Goal: Task Accomplishment & Management: Complete application form

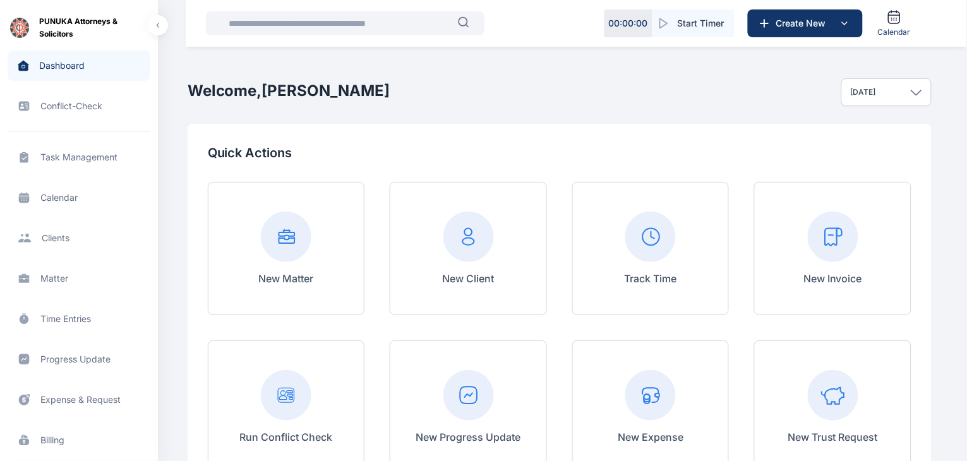
click at [71, 358] on span "Progress Update progress update progress update" at bounding box center [79, 359] width 143 height 30
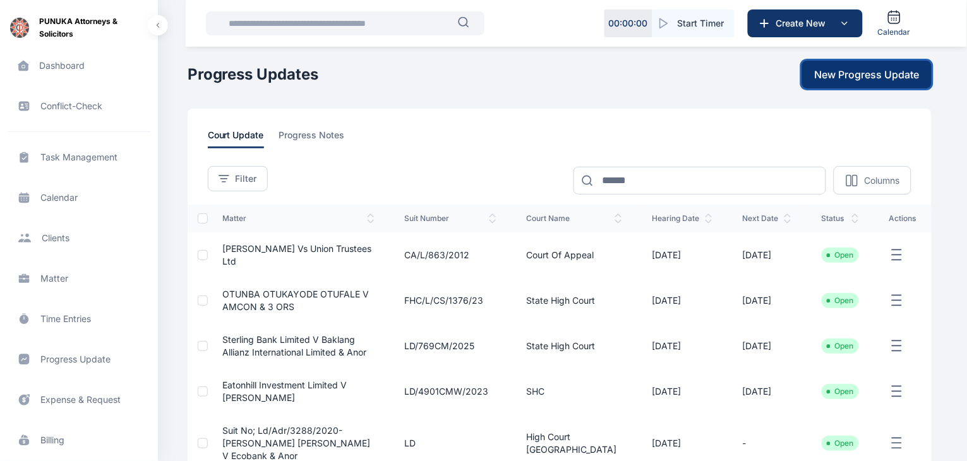
click at [858, 74] on span "New Progress Update" at bounding box center [867, 74] width 105 height 15
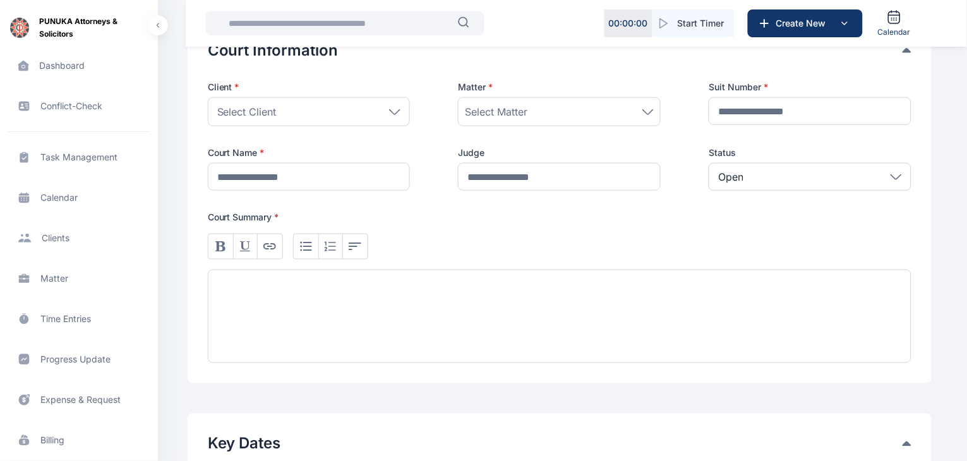
scroll to position [249, 0]
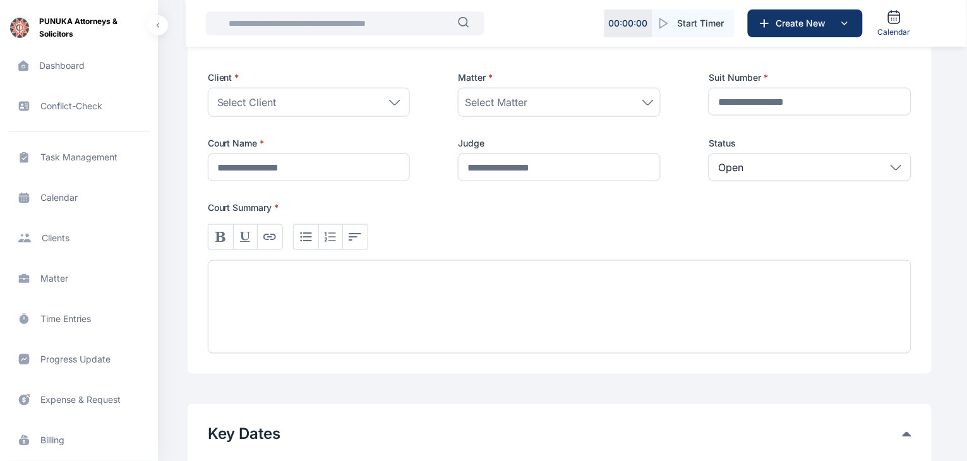
click at [393, 100] on icon at bounding box center [394, 103] width 11 height 6
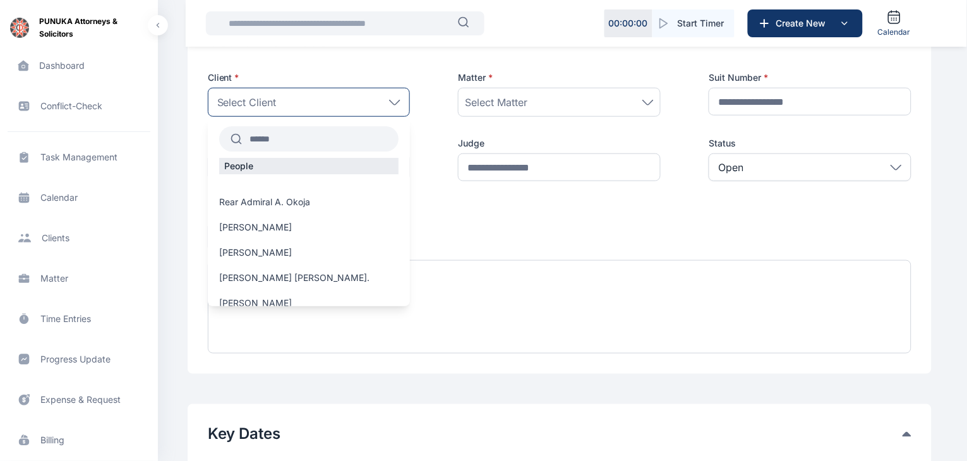
click at [308, 134] on input "text" at bounding box center [320, 139] width 157 height 23
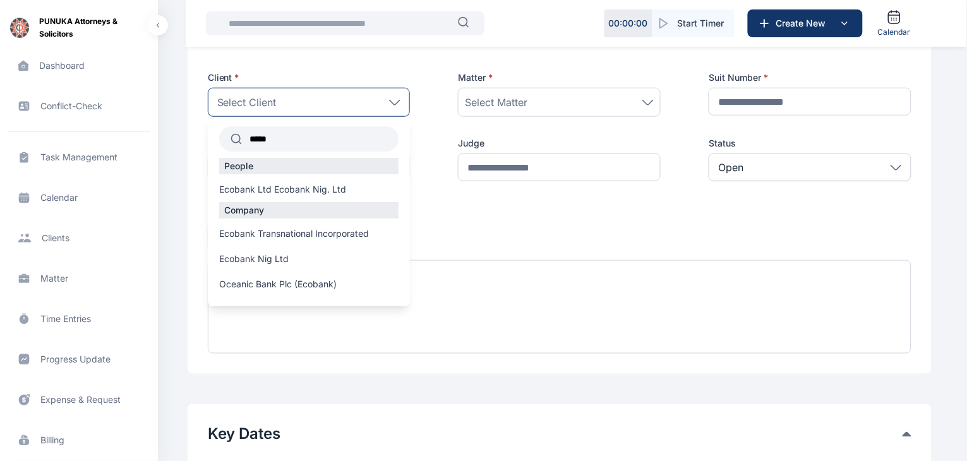
type input "******"
click at [262, 260] on span "Ecobank Nig Ltd" at bounding box center [253, 259] width 69 height 13
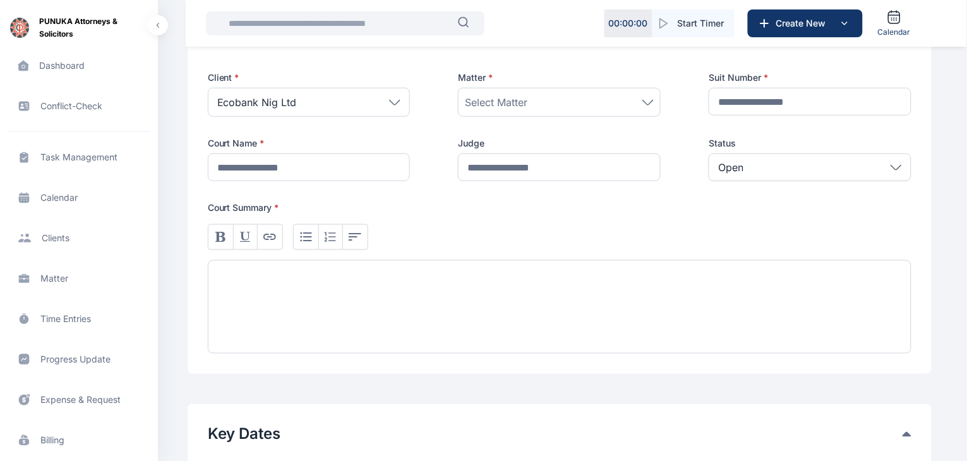
click at [574, 106] on div "Select Matter" at bounding box center [559, 102] width 189 height 15
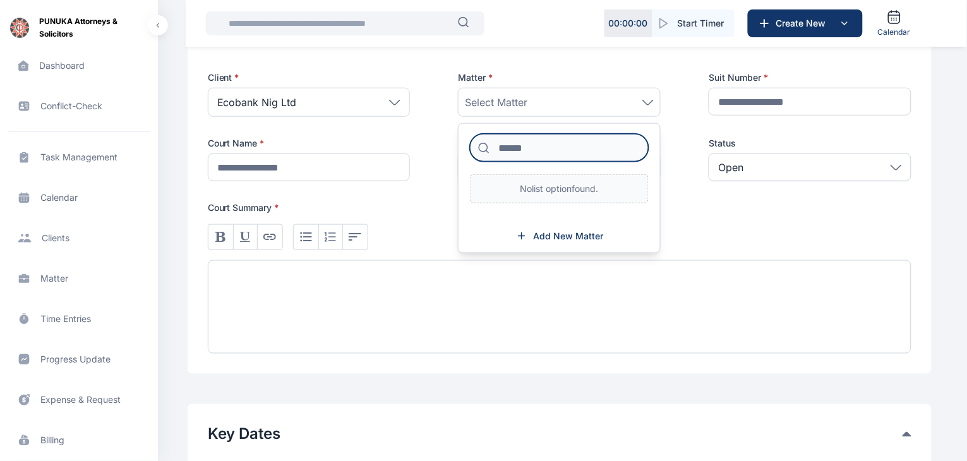
click at [553, 146] on input at bounding box center [559, 148] width 179 height 28
click at [717, 200] on div "Client * Ecobank Nig Ltd ****** People Ecobank Ltd Ecobank Nig. Ltd Company Eco…" at bounding box center [560, 212] width 704 height 282
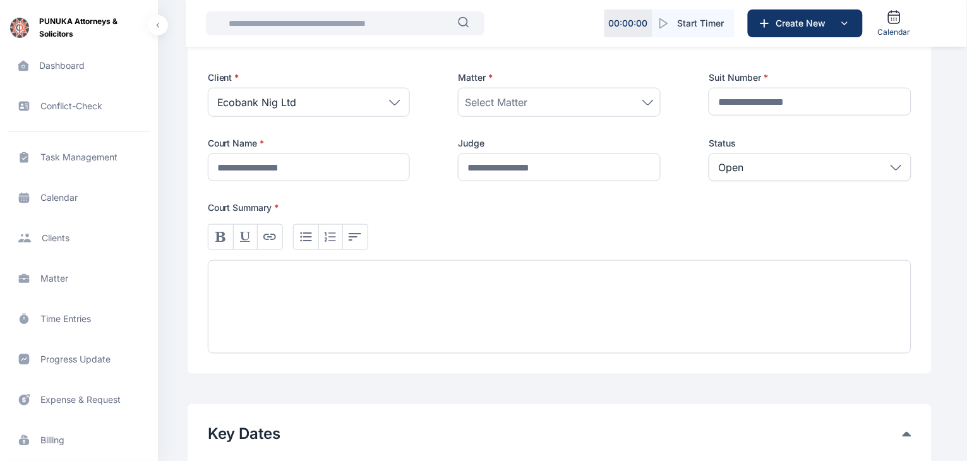
click at [642, 111] on div "Select Matter" at bounding box center [559, 102] width 203 height 29
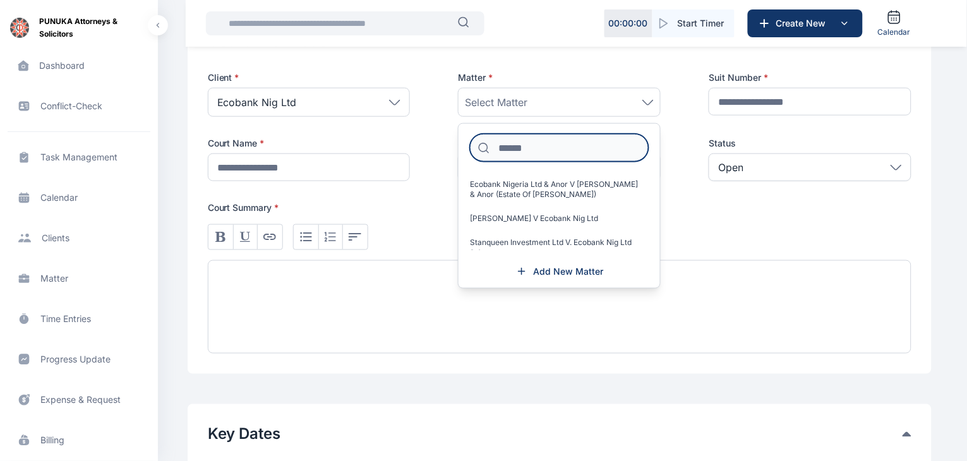
click at [556, 148] on input at bounding box center [559, 148] width 179 height 28
type input "*"
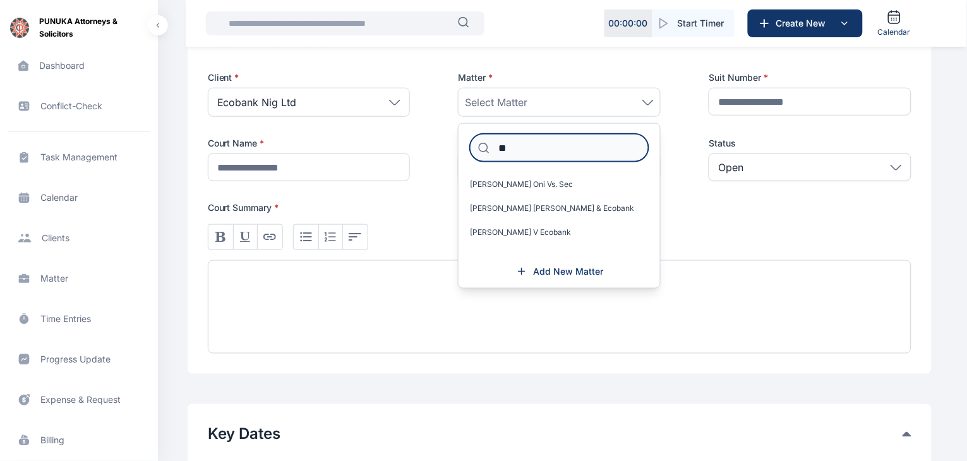
type input "*"
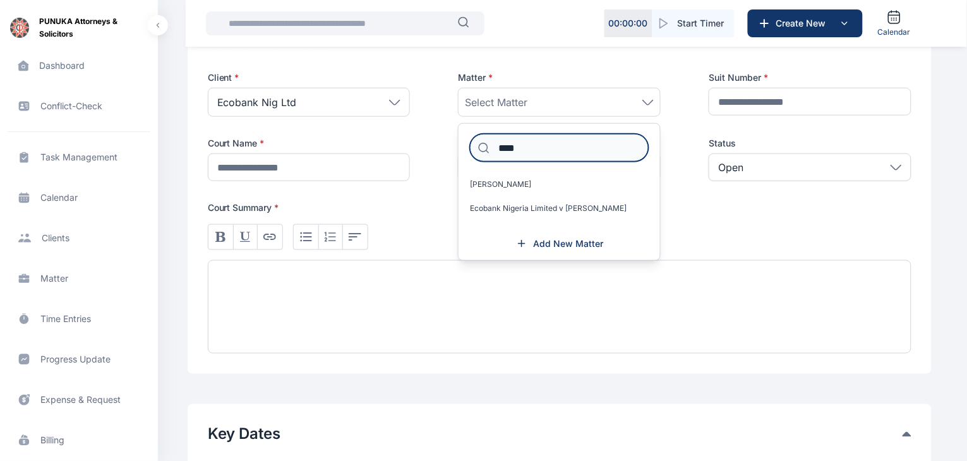
type input "****"
click at [42, 279] on span "Matter matter matter" at bounding box center [79, 278] width 143 height 30
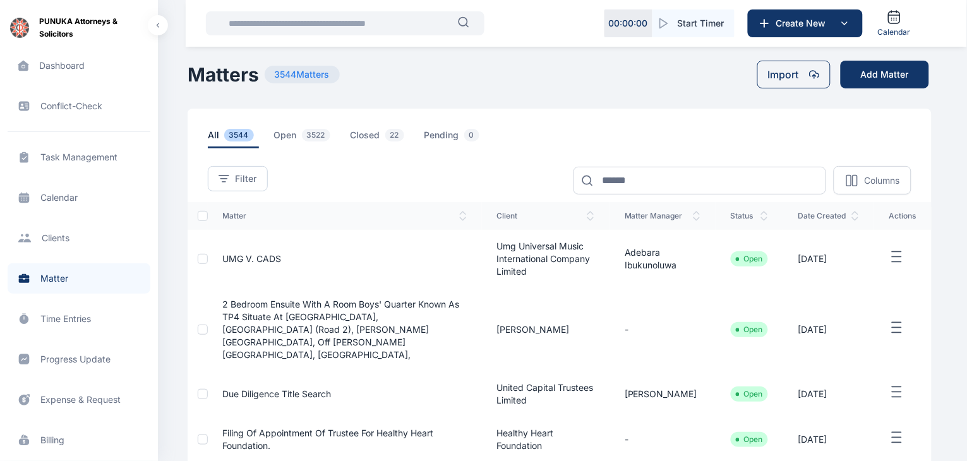
click at [389, 28] on input "text" at bounding box center [339, 23] width 237 height 25
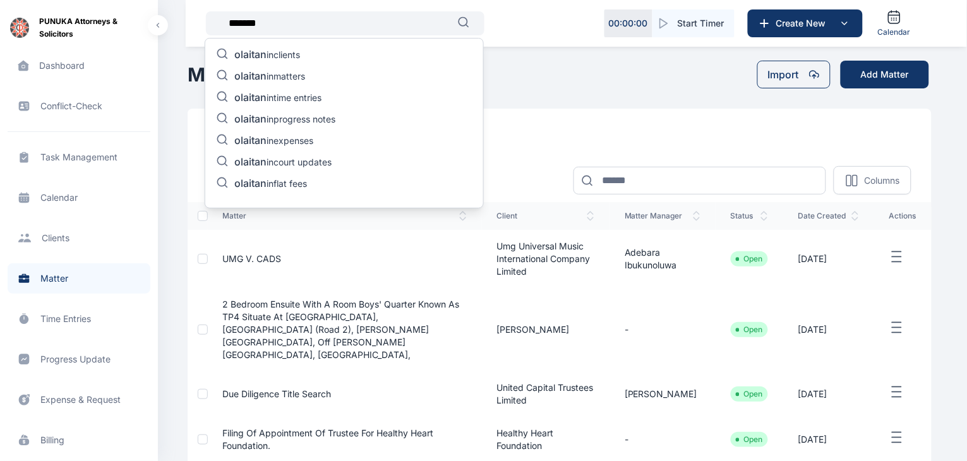
type input "*******"
click at [256, 116] on span "olaitan" at bounding box center [250, 118] width 32 height 13
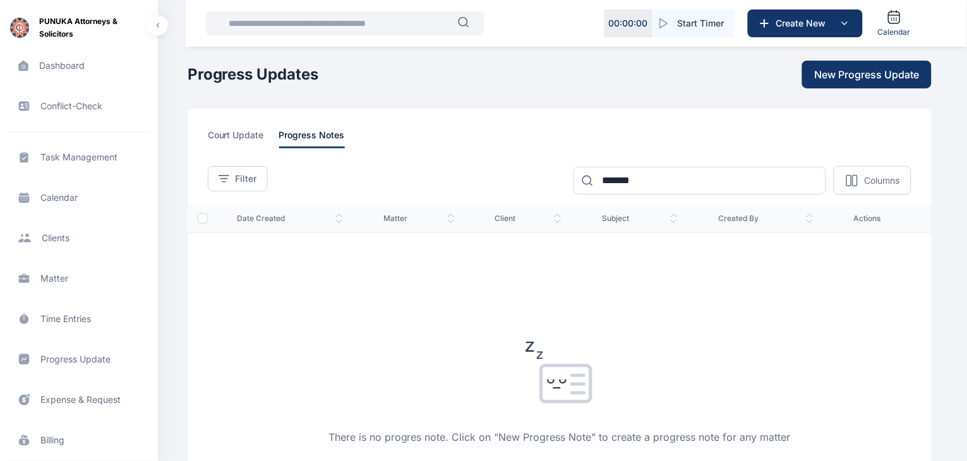
click at [379, 25] on input "text" at bounding box center [339, 23] width 237 height 25
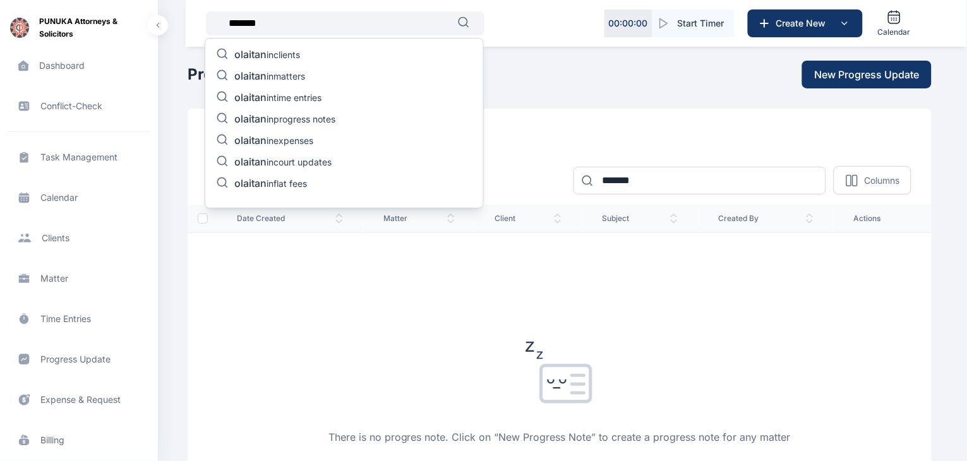
type input "*******"
click at [261, 75] on span "olaitan" at bounding box center [250, 75] width 32 height 13
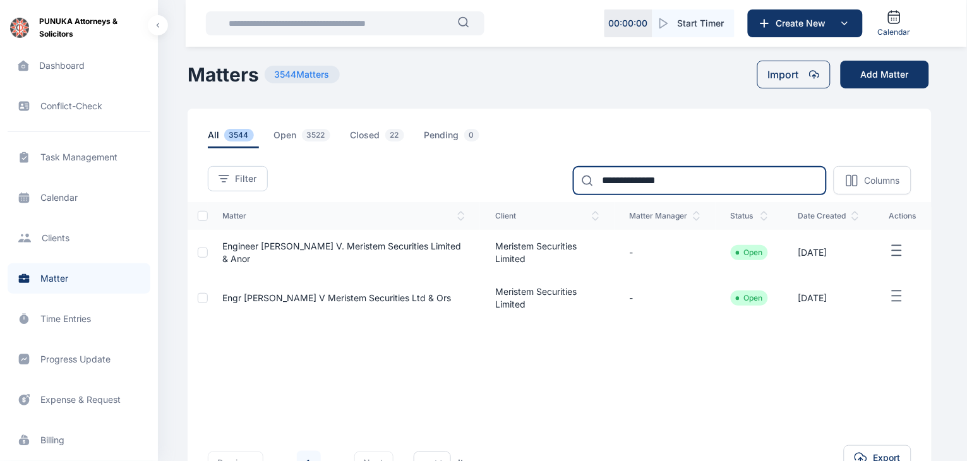
type input "**********"
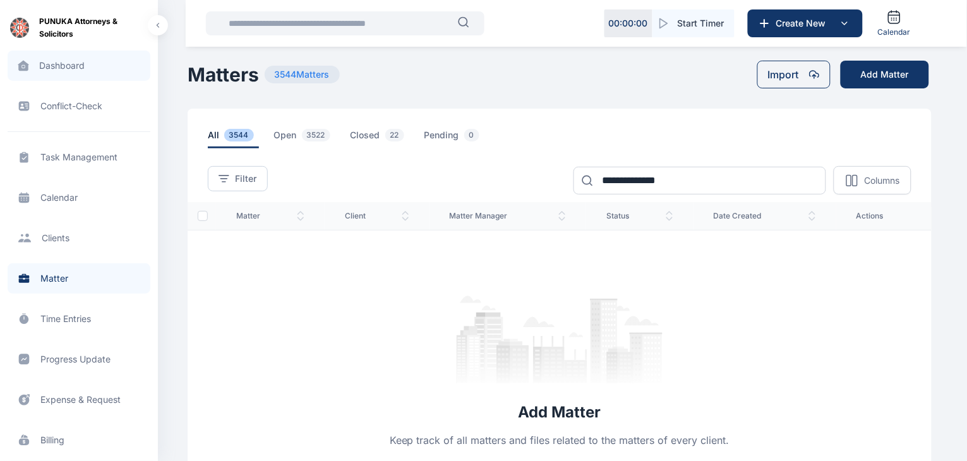
click at [69, 67] on span "Dashboard dashboard dashboard" at bounding box center [79, 66] width 143 height 30
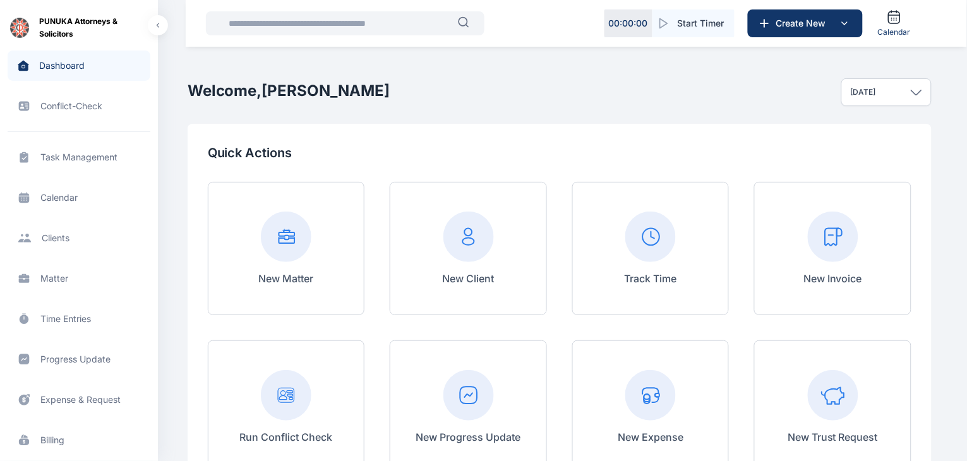
click at [49, 274] on span "Matter matter matter" at bounding box center [79, 278] width 143 height 30
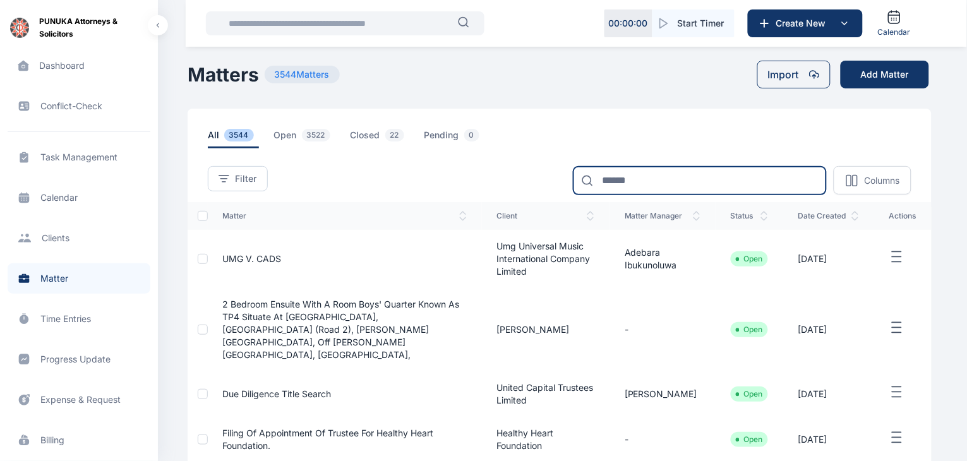
click at [735, 176] on input at bounding box center [699, 181] width 253 height 28
type input "*******"
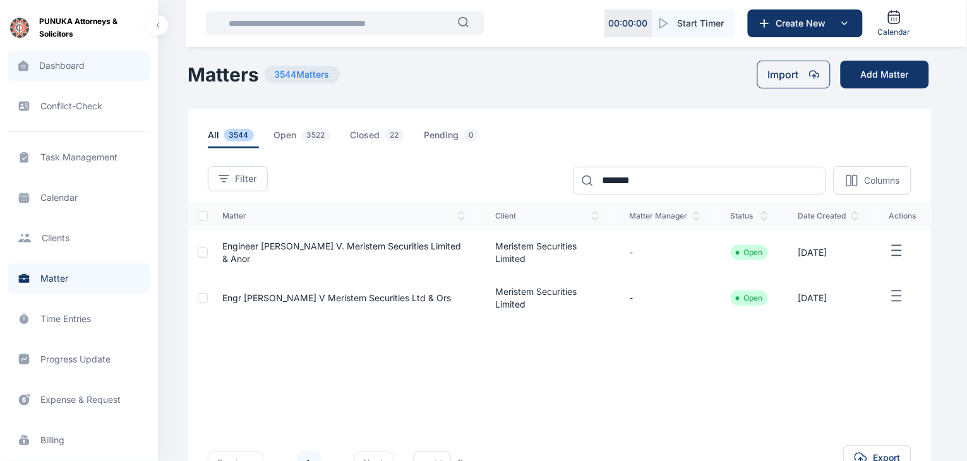
click at [64, 68] on span "Dashboard dashboard dashboard" at bounding box center [79, 66] width 143 height 30
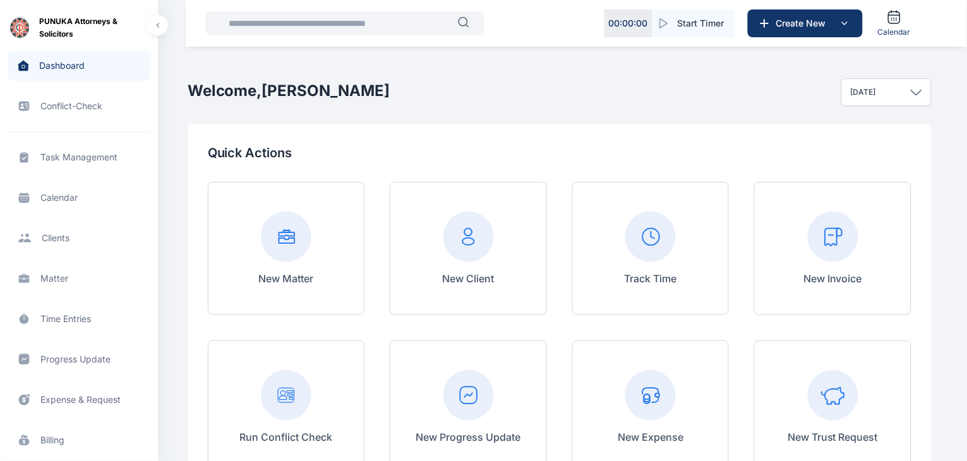
click at [48, 277] on span "Matter matter matter" at bounding box center [79, 278] width 143 height 30
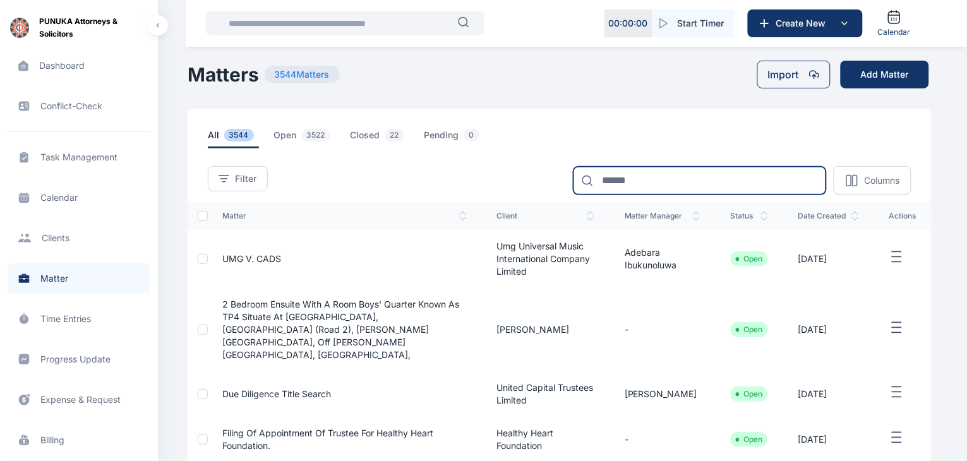
click at [688, 179] on input at bounding box center [699, 181] width 253 height 28
type input "******"
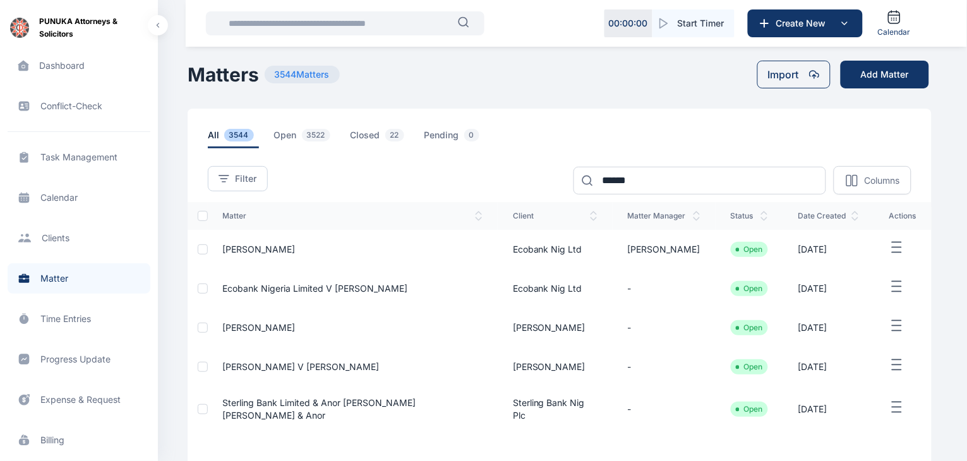
click at [282, 294] on span "Ecobank Nigeria Limited v [PERSON_NAME]" at bounding box center [315, 288] width 185 height 11
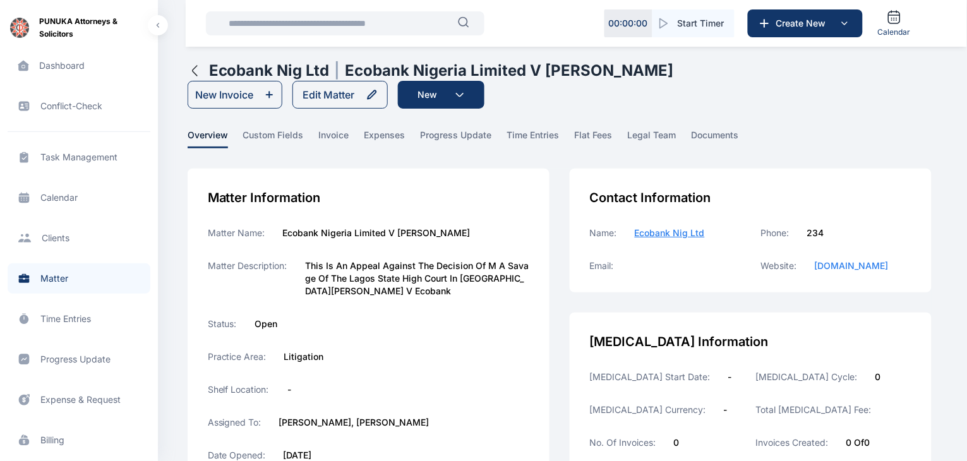
click at [193, 69] on icon "button" at bounding box center [195, 70] width 15 height 15
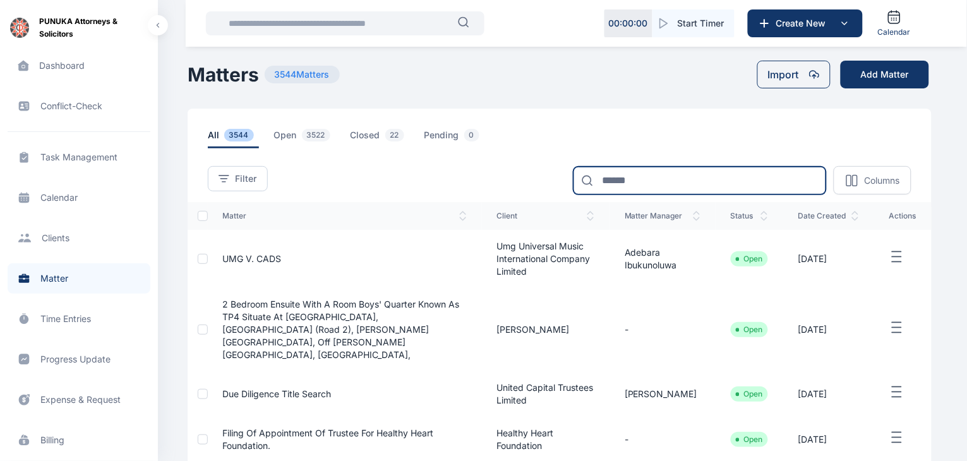
click at [614, 174] on input at bounding box center [699, 181] width 253 height 28
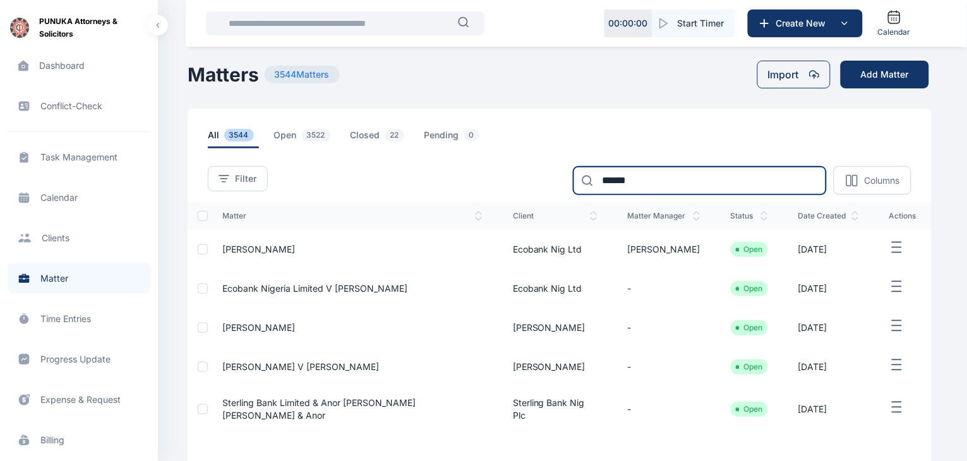
click at [651, 179] on input "******" at bounding box center [699, 181] width 253 height 28
type input "*"
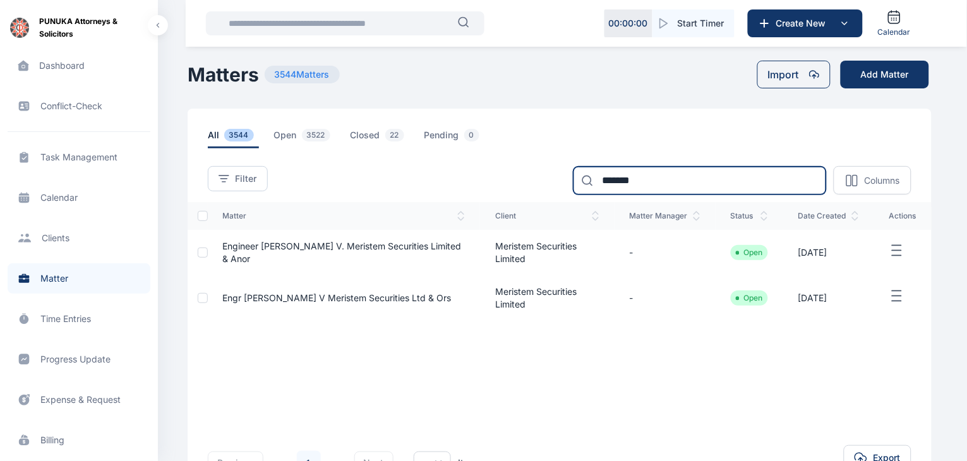
click at [666, 183] on input "*******" at bounding box center [699, 181] width 253 height 28
type input "*"
click at [661, 354] on div "matter client matter manager status date created actions Engineer [PERSON_NAME]…" at bounding box center [560, 303] width 744 height 203
click at [641, 177] on input at bounding box center [699, 181] width 253 height 28
type input "*******"
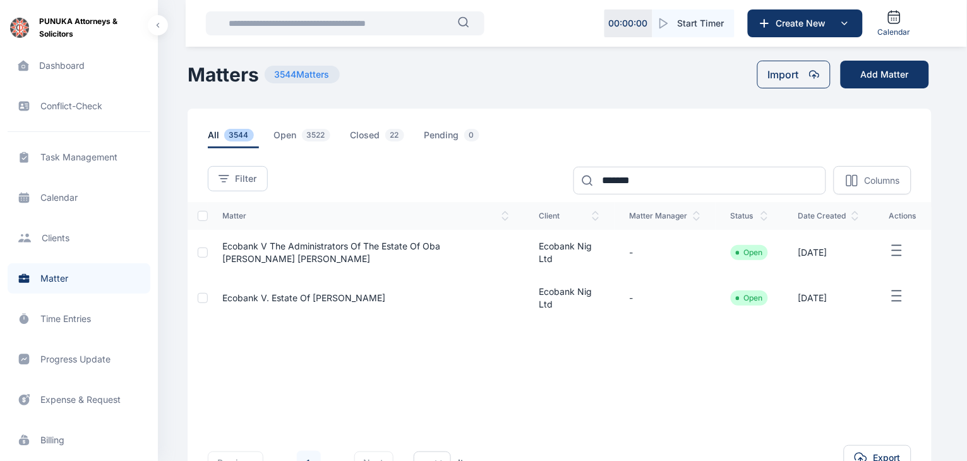
click at [322, 296] on span "Ecobank V. Estate of [PERSON_NAME]" at bounding box center [304, 297] width 163 height 11
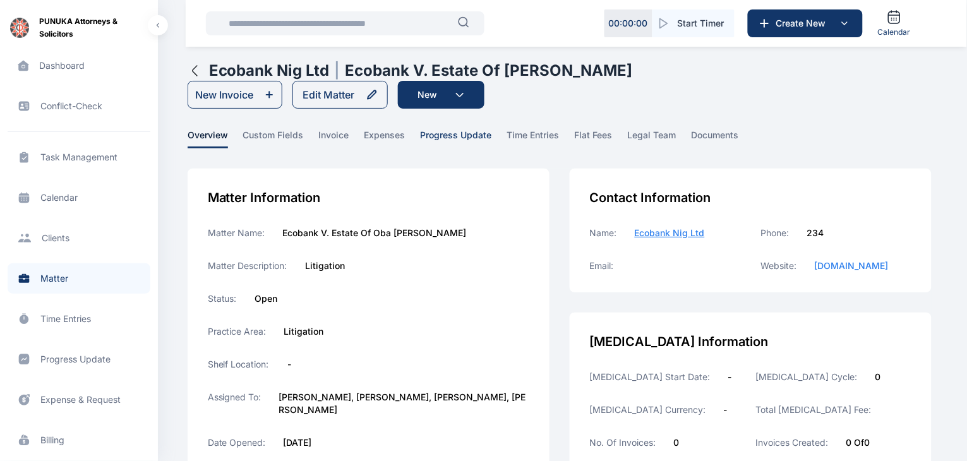
click at [468, 134] on span "progress update" at bounding box center [456, 139] width 71 height 20
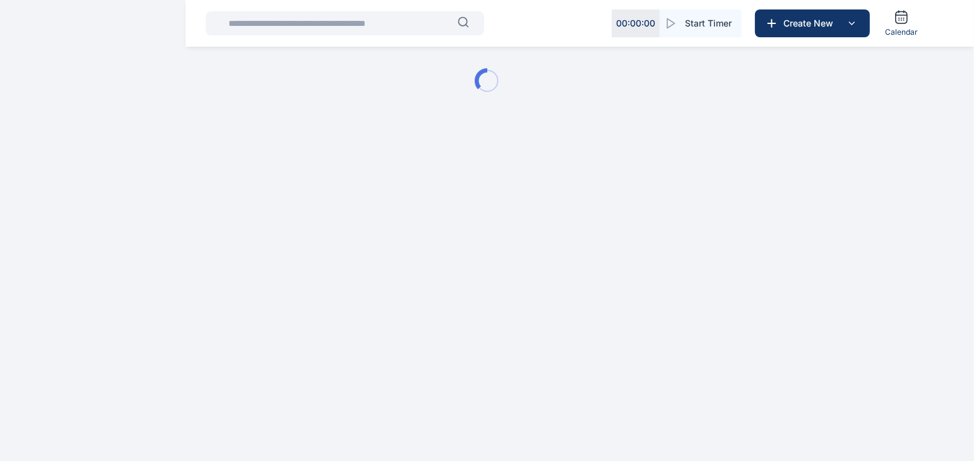
click at [468, 134] on div at bounding box center [487, 81] width 974 height 162
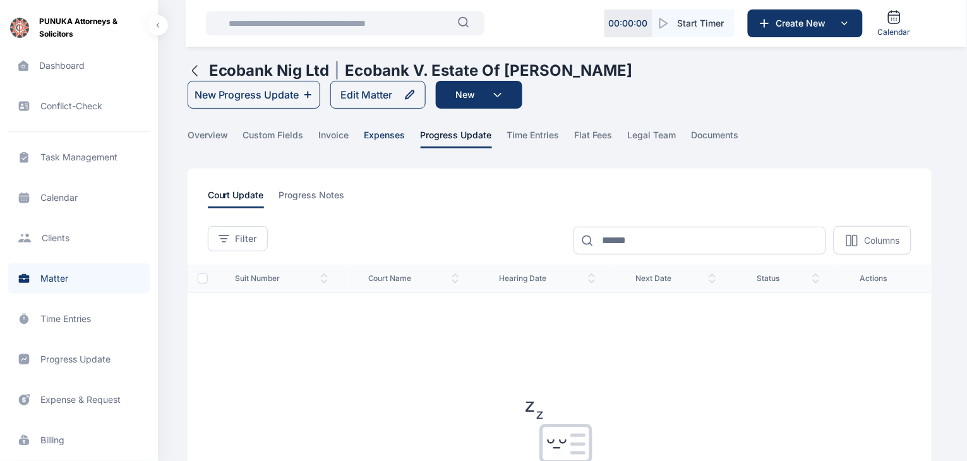
click at [386, 135] on span "expenses" at bounding box center [384, 139] width 41 height 20
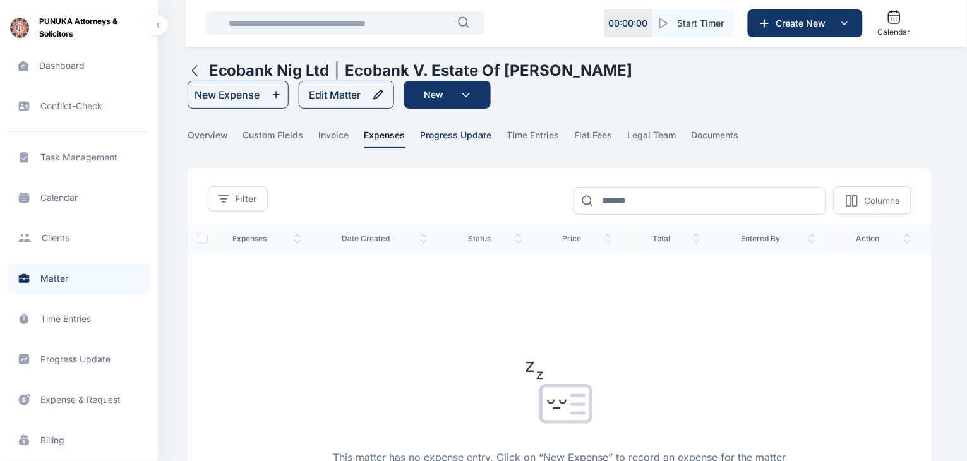
click at [440, 132] on span "progress update" at bounding box center [456, 139] width 71 height 20
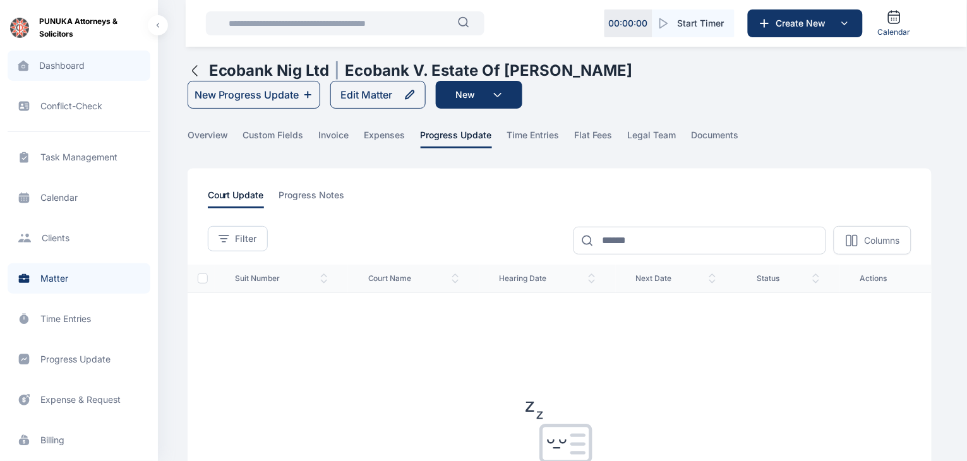
click at [71, 73] on span "Dashboard dashboard dashboard" at bounding box center [79, 66] width 143 height 30
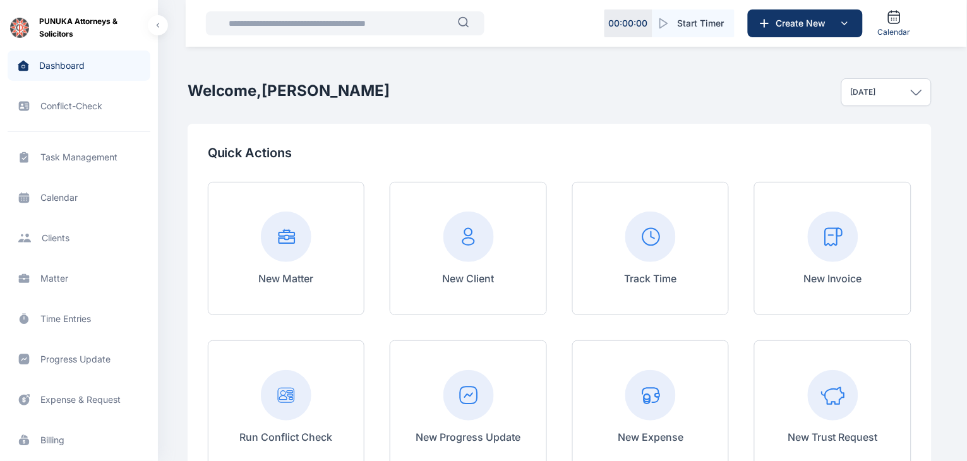
click at [62, 277] on span "Matter matter matter" at bounding box center [79, 278] width 143 height 30
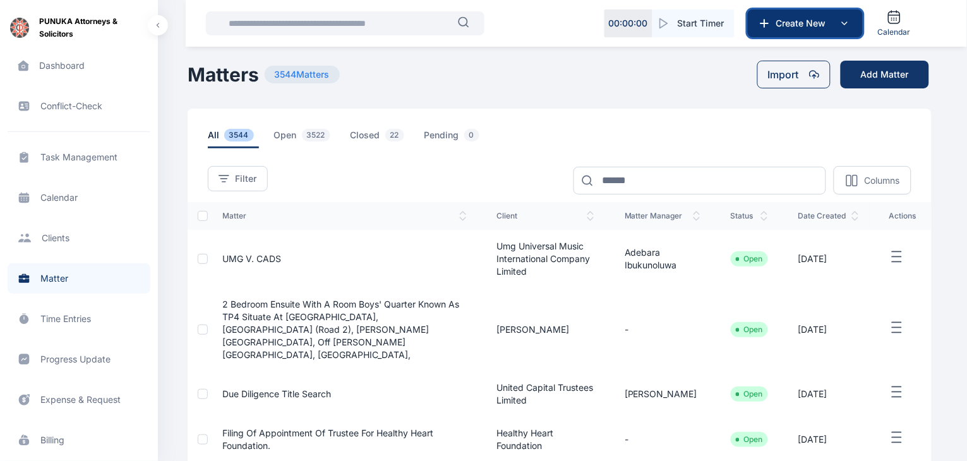
click at [793, 26] on span "Create New" at bounding box center [804, 23] width 66 height 13
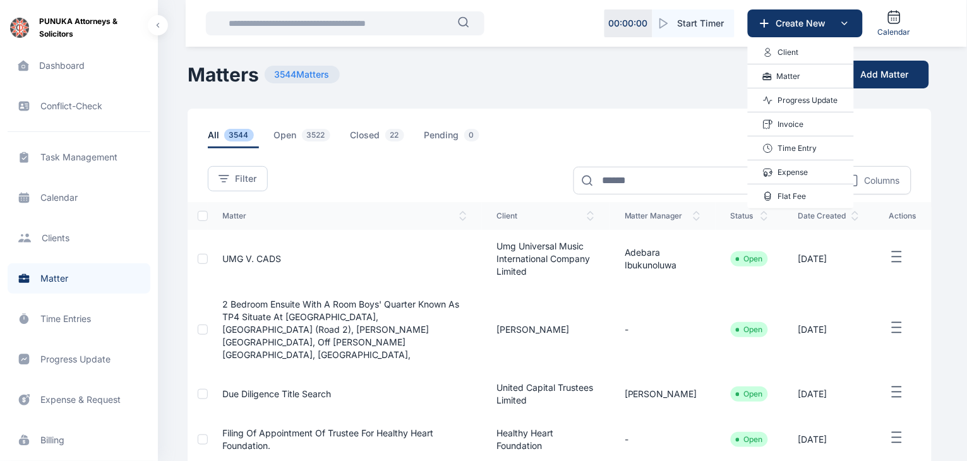
click at [788, 70] on p "Matter" at bounding box center [789, 76] width 24 height 13
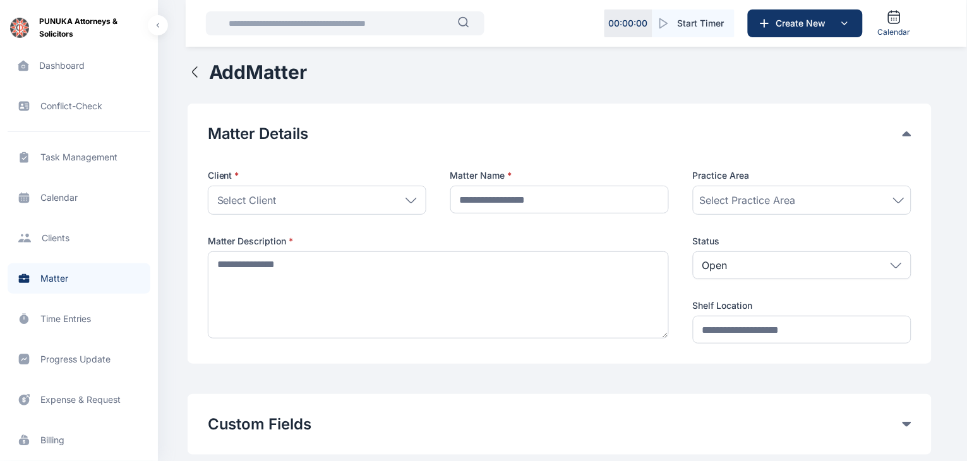
click at [409, 200] on icon at bounding box center [410, 201] width 11 height 6
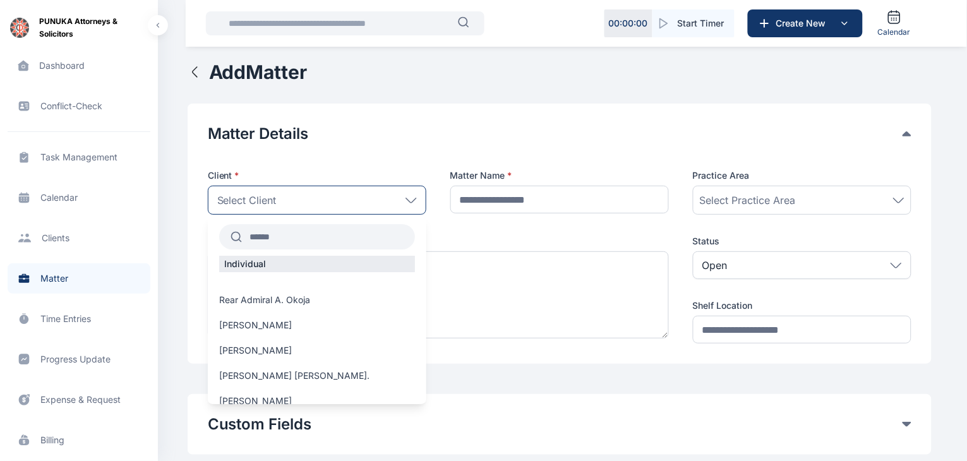
click at [328, 239] on input "text" at bounding box center [328, 236] width 173 height 23
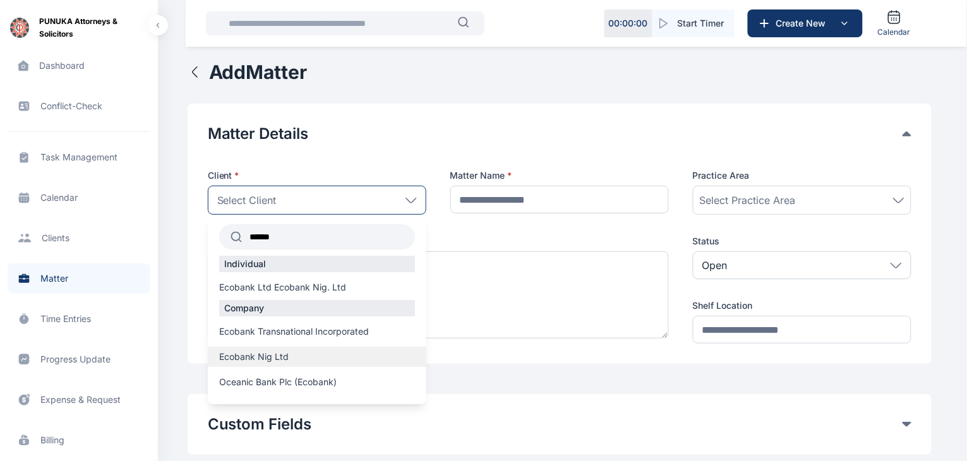
type input "******"
click at [283, 357] on span "Ecobank Nig Ltd" at bounding box center [253, 356] width 69 height 13
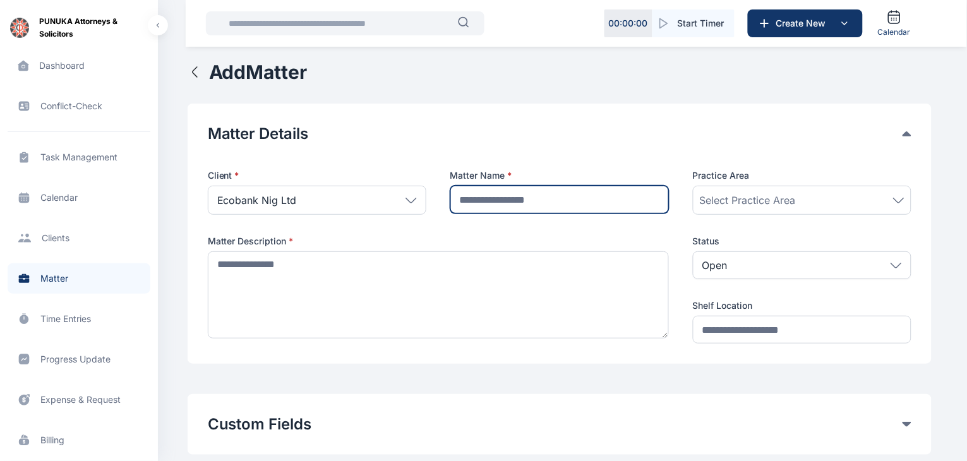
click at [538, 194] on input "text" at bounding box center [559, 200] width 219 height 28
type input "**********"
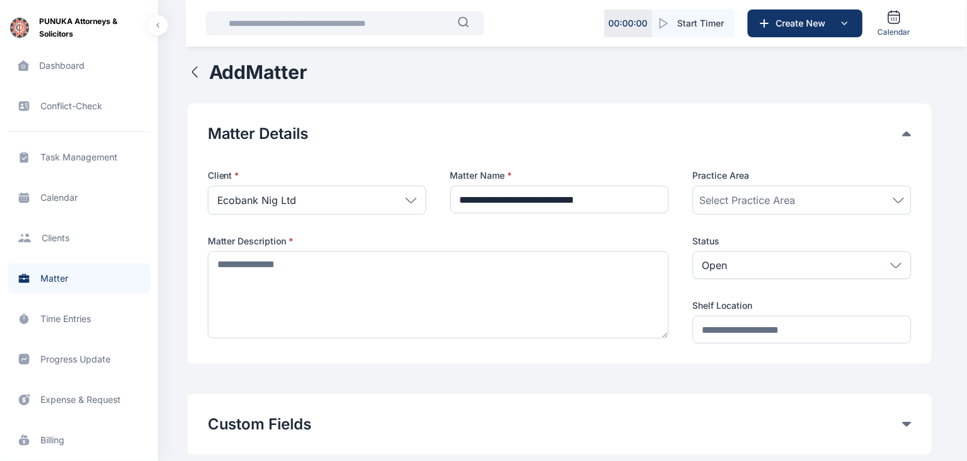
click at [784, 200] on span "Select Practice Area" at bounding box center [748, 200] width 96 height 15
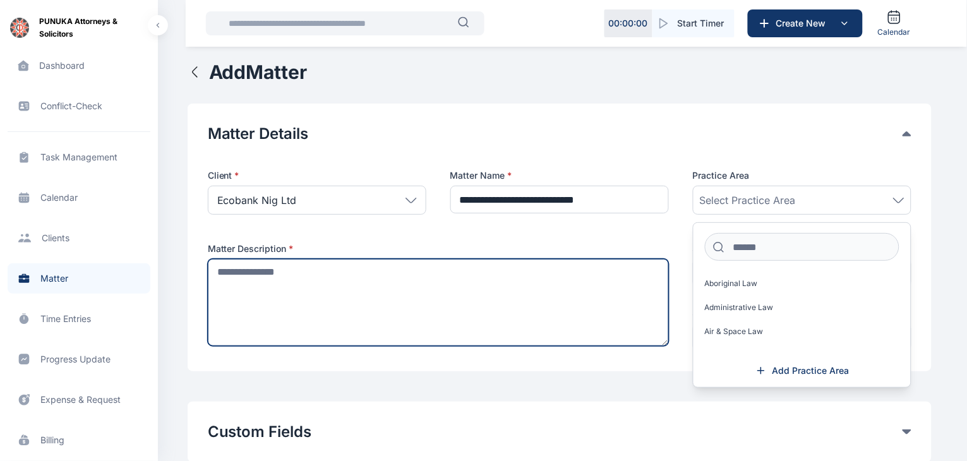
click at [471, 293] on textarea at bounding box center [438, 302] width 461 height 87
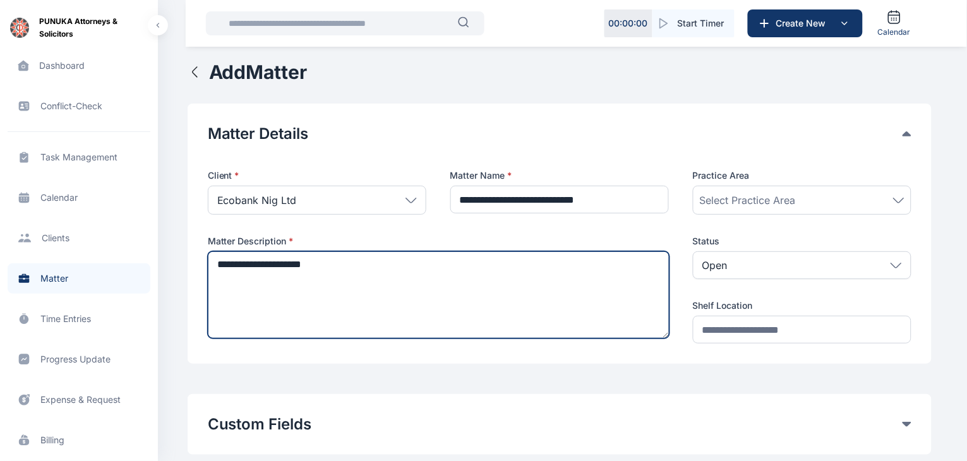
type textarea "**********"
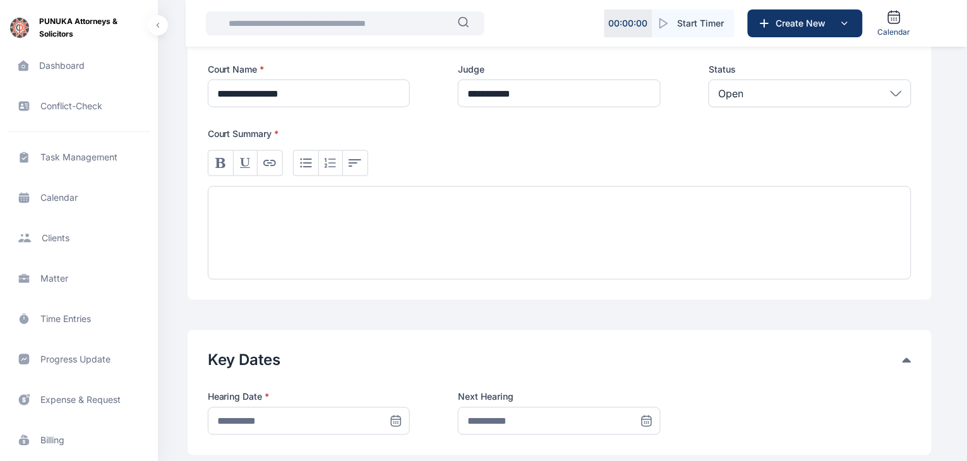
scroll to position [325, 0]
type input "**********"
click at [421, 210] on div at bounding box center [560, 230] width 704 height 93
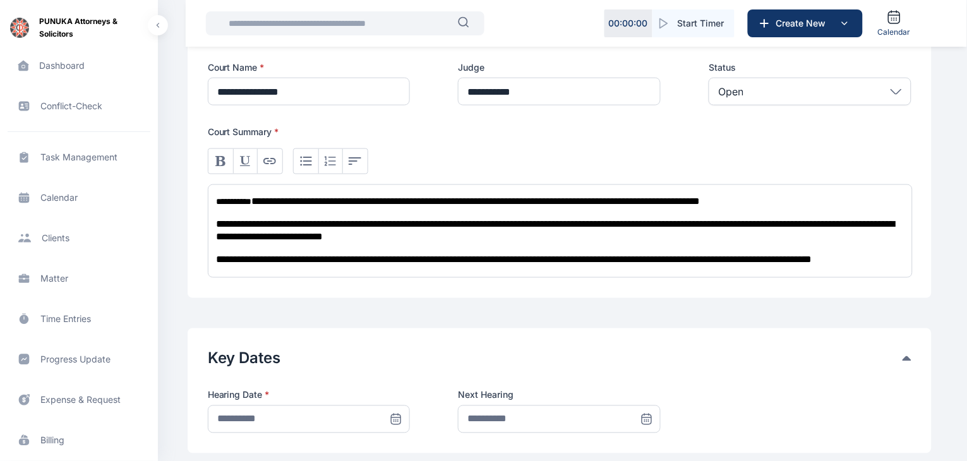
scroll to position [11, 0]
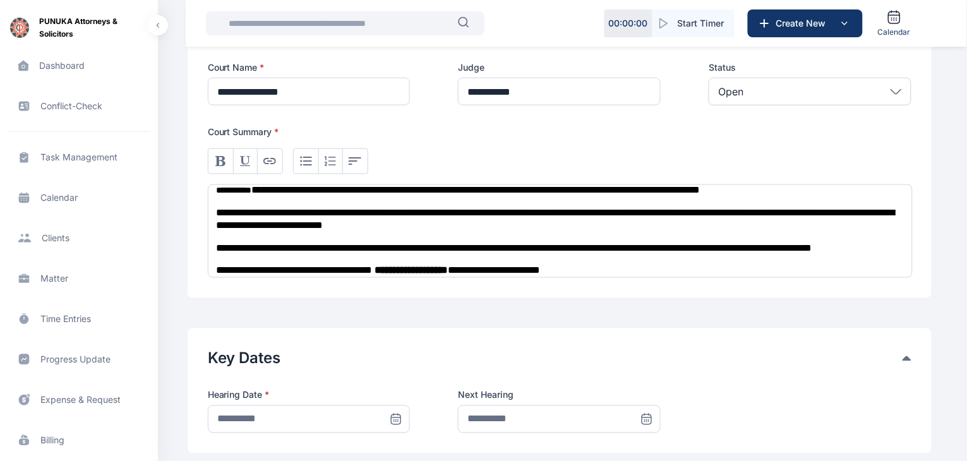
click at [267, 190] on span "**********" at bounding box center [476, 189] width 448 height 9
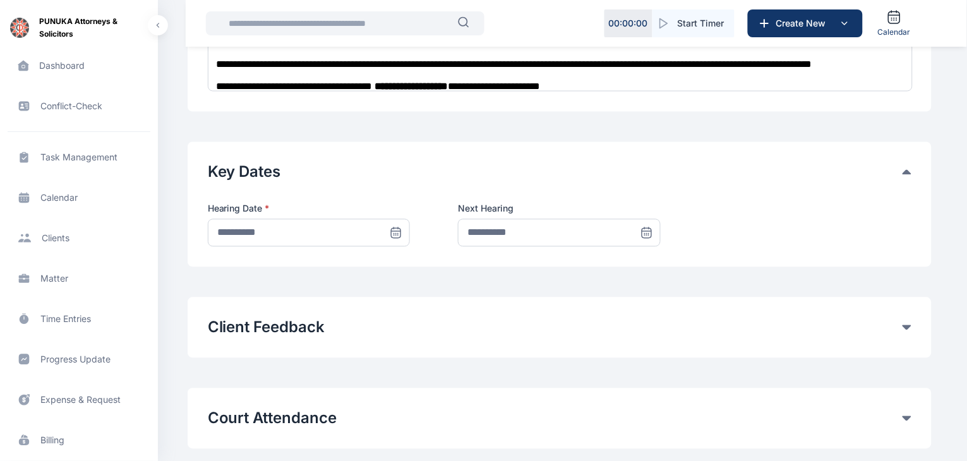
scroll to position [516, 0]
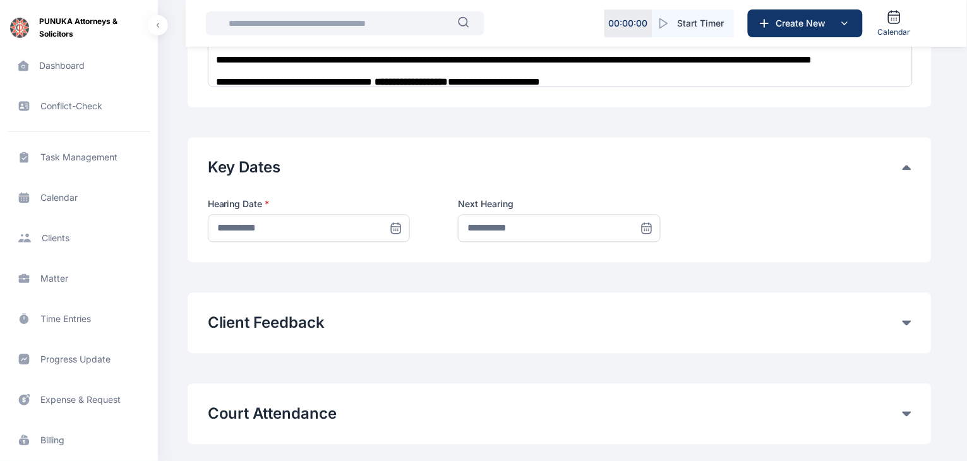
click at [392, 230] on icon at bounding box center [396, 228] width 13 height 13
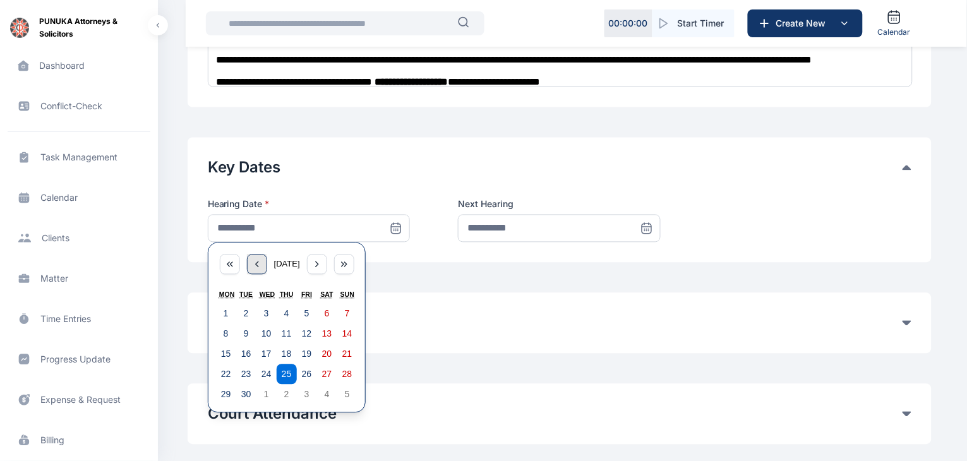
click at [252, 267] on icon "button" at bounding box center [257, 265] width 10 height 10
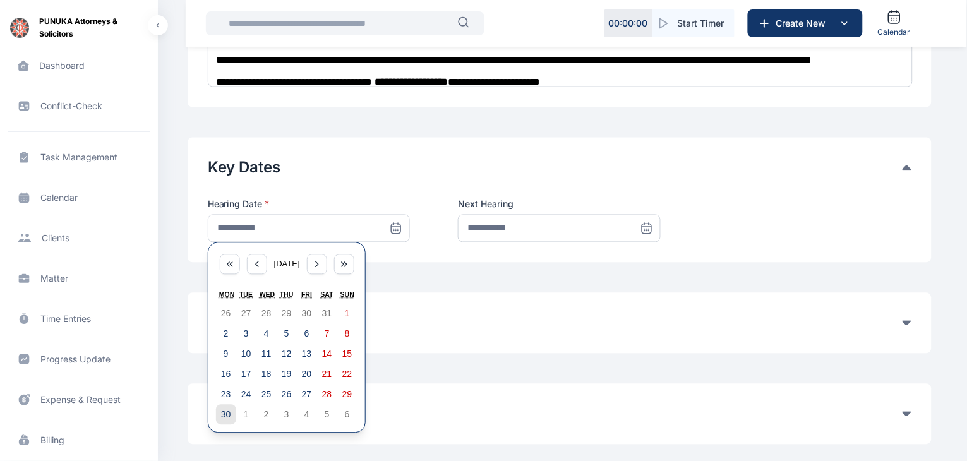
click at [224, 418] on abbr "30" at bounding box center [226, 415] width 10 height 10
type input "**********"
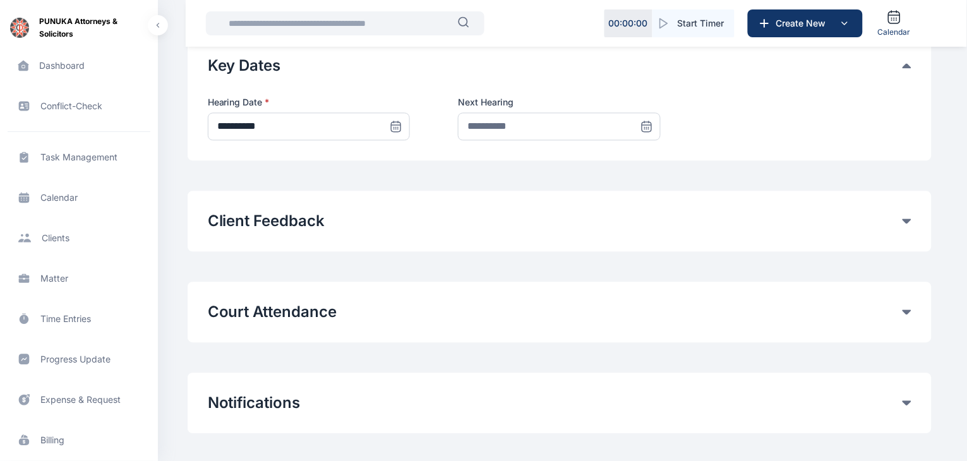
scroll to position [620, 0]
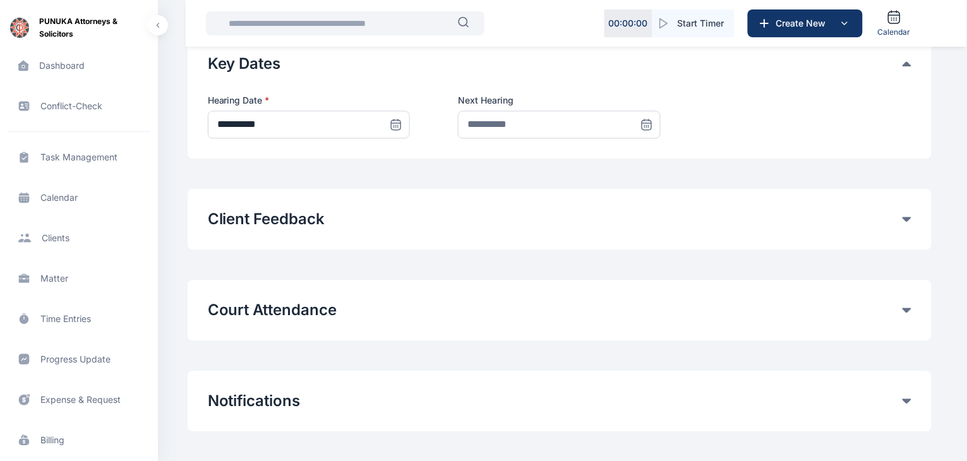
click at [649, 120] on icon at bounding box center [649, 120] width 0 height 2
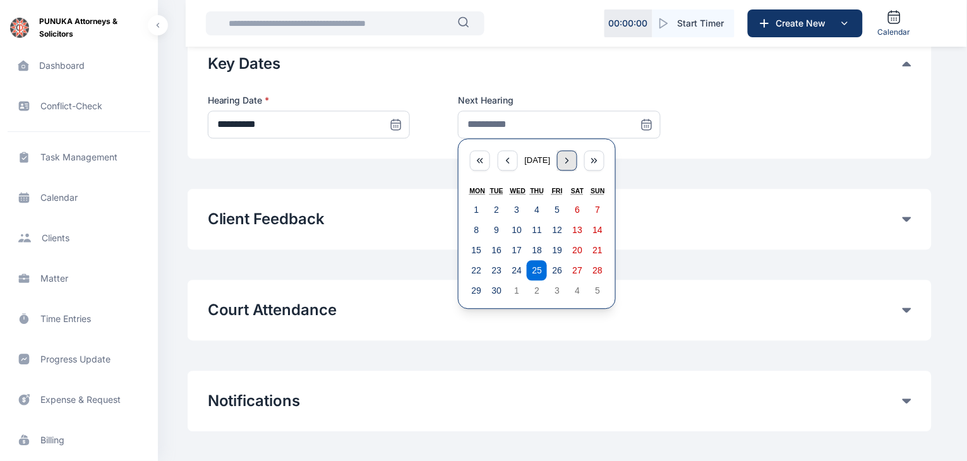
click at [572, 161] on icon "button" at bounding box center [567, 160] width 10 height 10
click at [506, 162] on icon "button" at bounding box center [507, 160] width 3 height 5
click at [472, 289] on abbr "29" at bounding box center [477, 290] width 10 height 10
type input "**********"
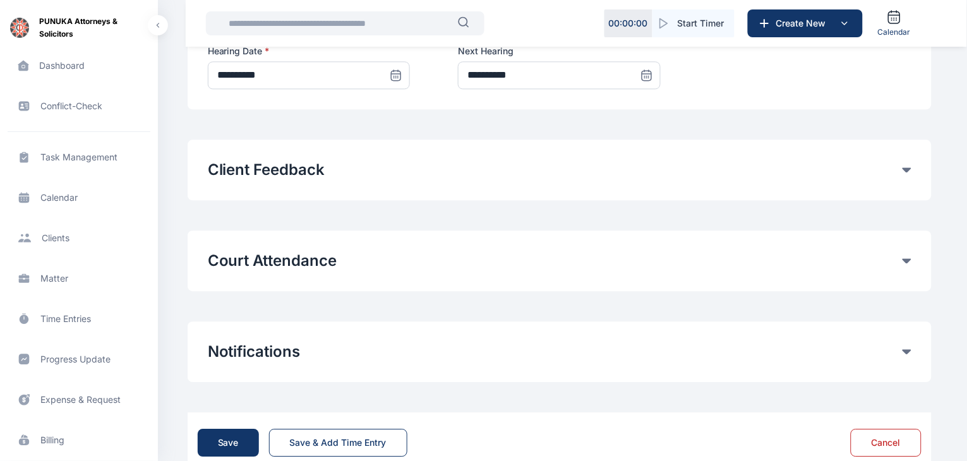
scroll to position [702, 0]
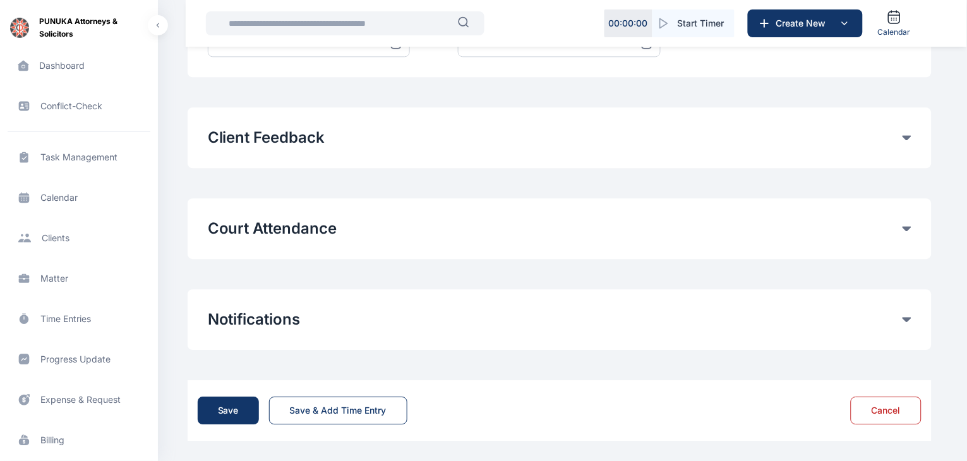
click at [904, 232] on div "Court Attendance" at bounding box center [560, 229] width 704 height 20
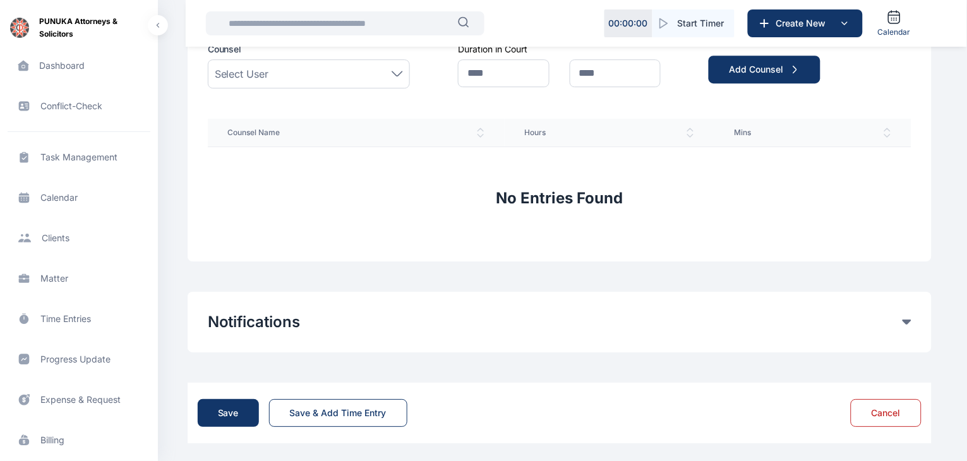
scroll to position [935, 0]
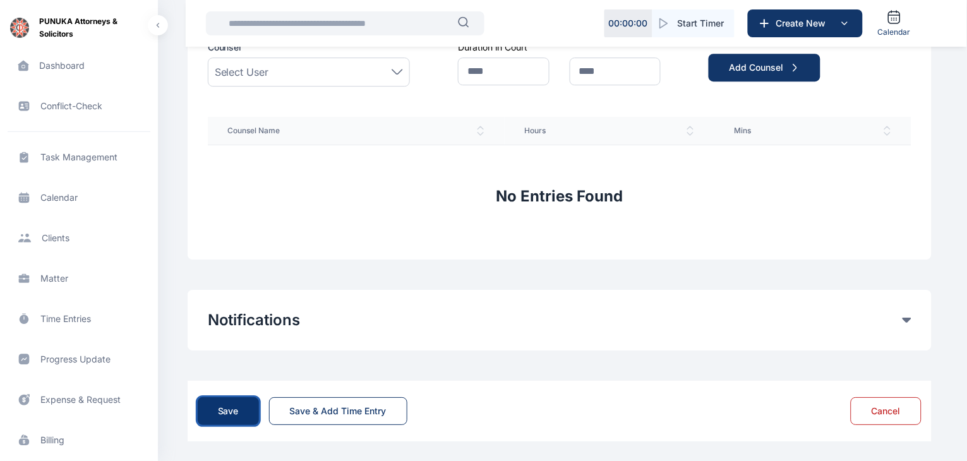
click at [224, 412] on div "Save" at bounding box center [228, 411] width 21 height 13
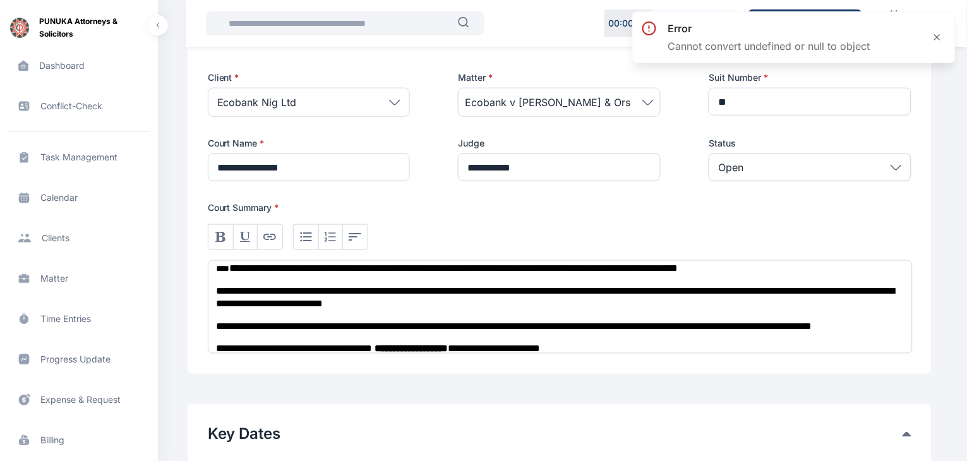
scroll to position [251, 0]
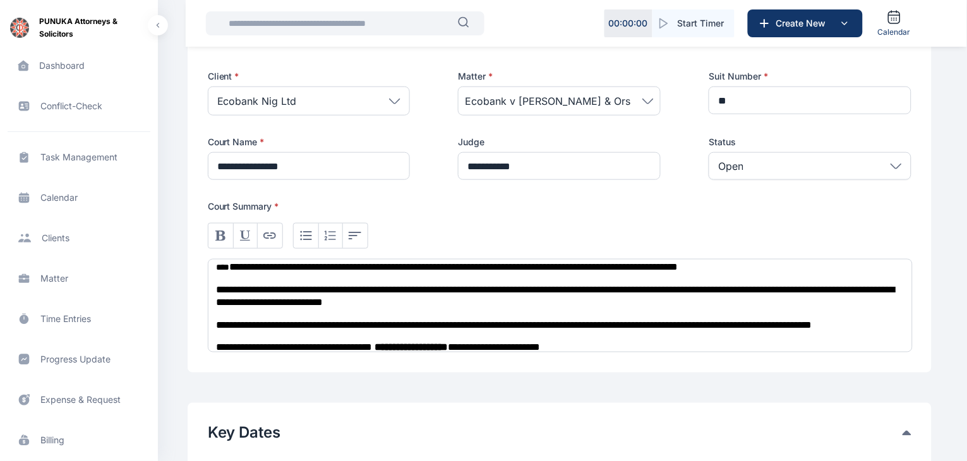
click at [549, 316] on div "**********" at bounding box center [560, 305] width 705 height 93
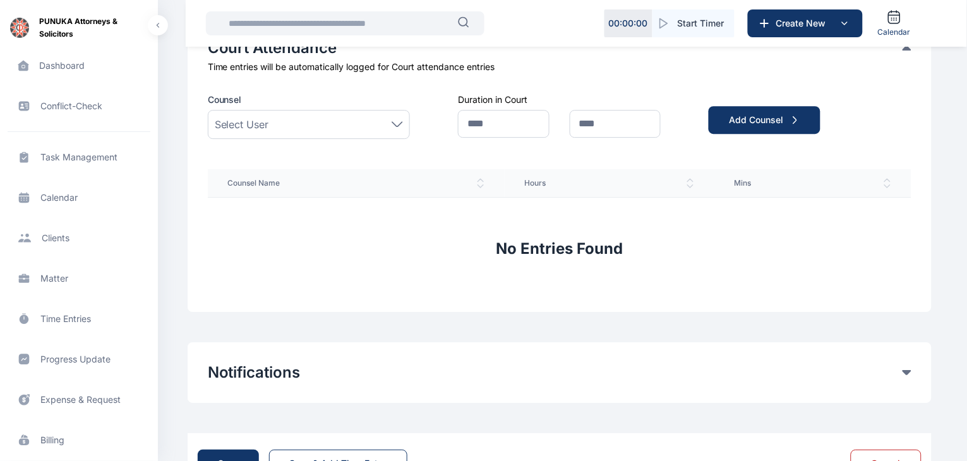
scroll to position [935, 0]
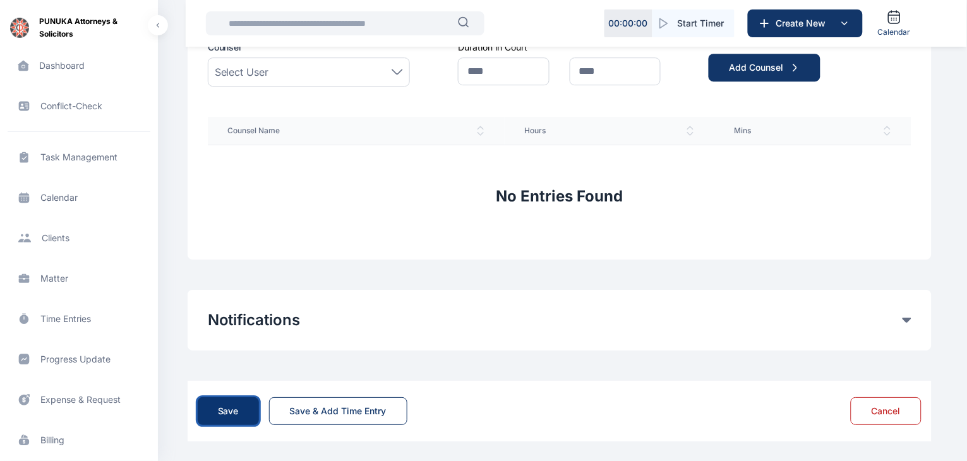
click at [232, 407] on div "Save" at bounding box center [228, 411] width 21 height 13
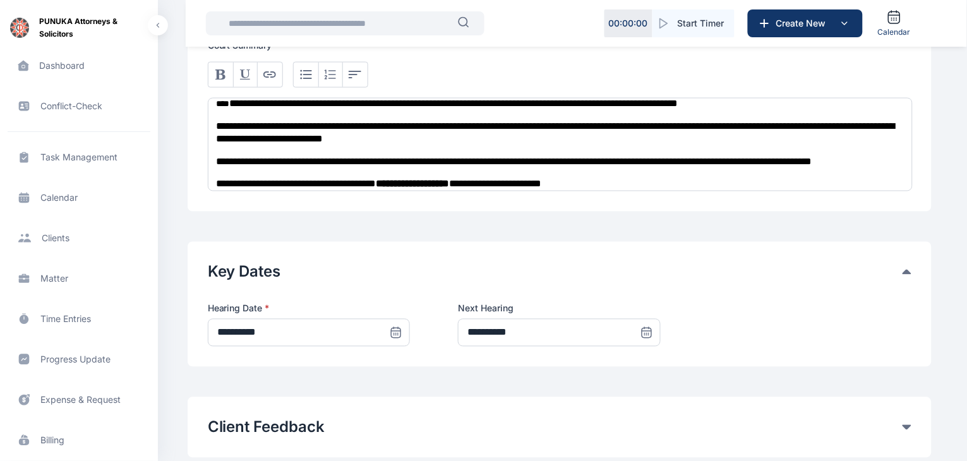
scroll to position [408, 0]
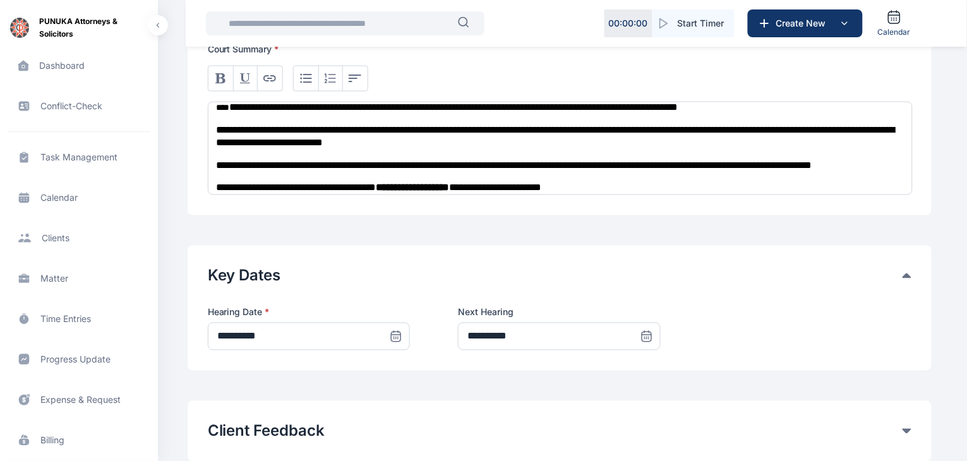
click at [399, 333] on icon at bounding box center [396, 336] width 13 height 13
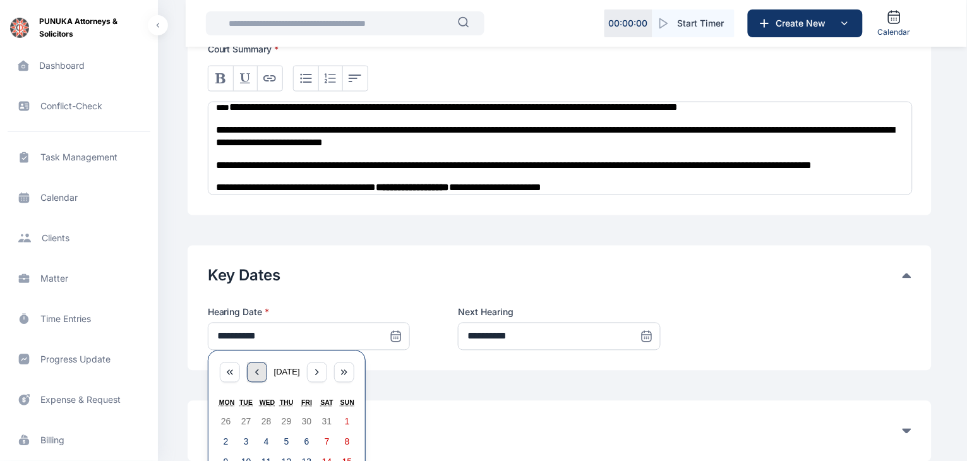
click at [257, 376] on icon "button" at bounding box center [257, 373] width 10 height 10
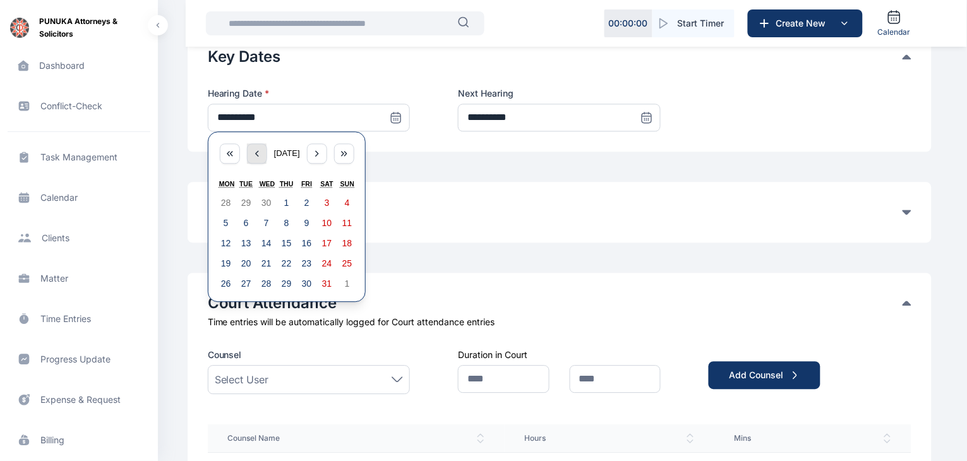
scroll to position [635, 0]
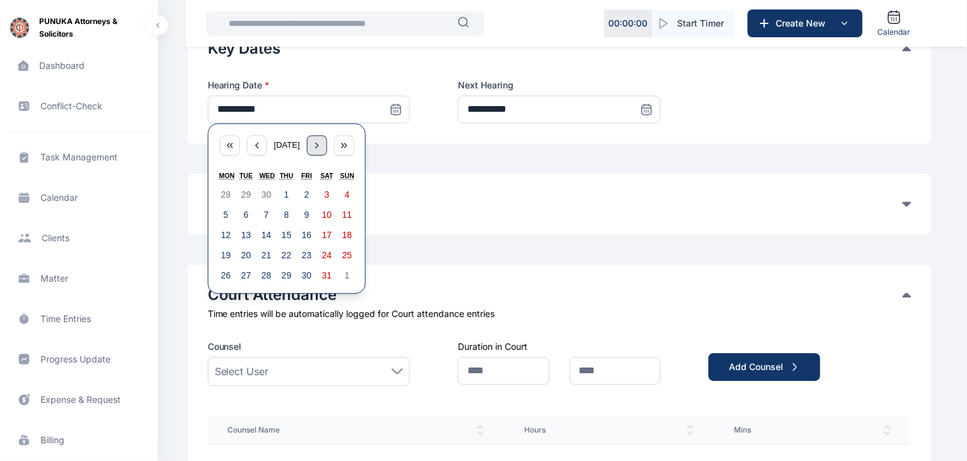
click at [316, 145] on icon "button" at bounding box center [317, 145] width 10 height 10
click at [284, 249] on button "25" at bounding box center [287, 255] width 20 height 20
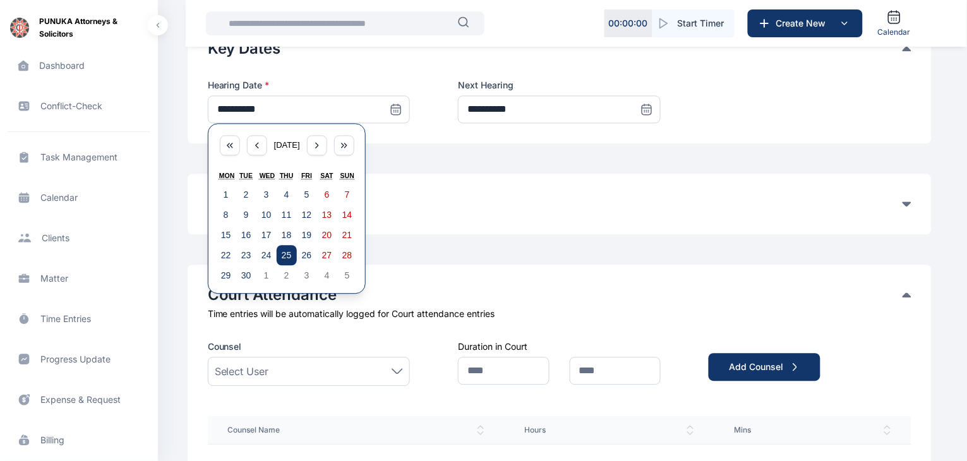
type input "**********"
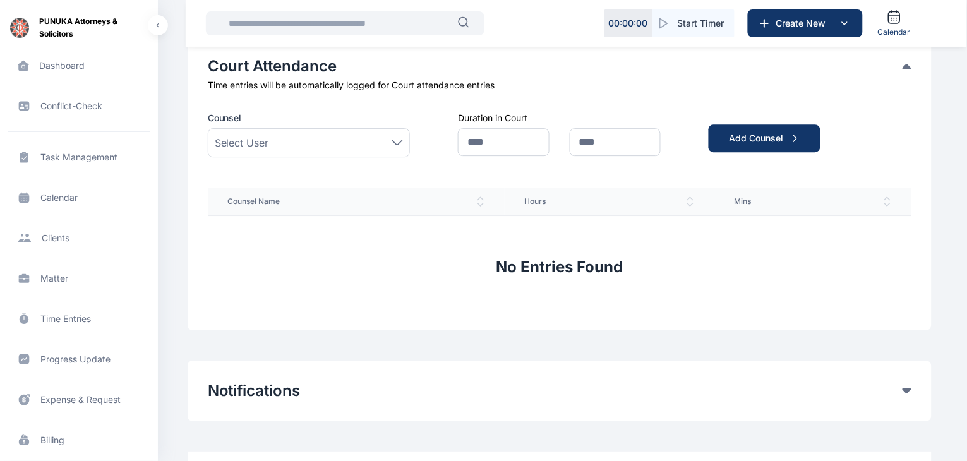
scroll to position [935, 0]
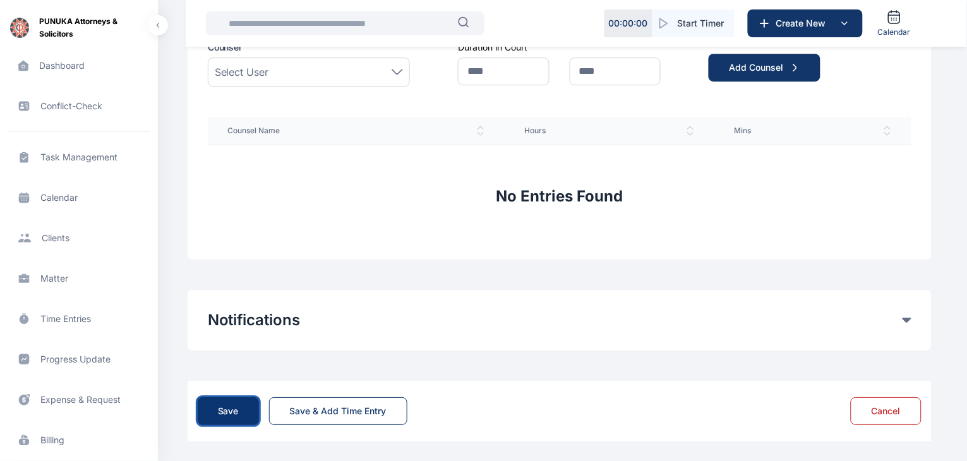
click at [226, 406] on div "Save" at bounding box center [228, 411] width 21 height 13
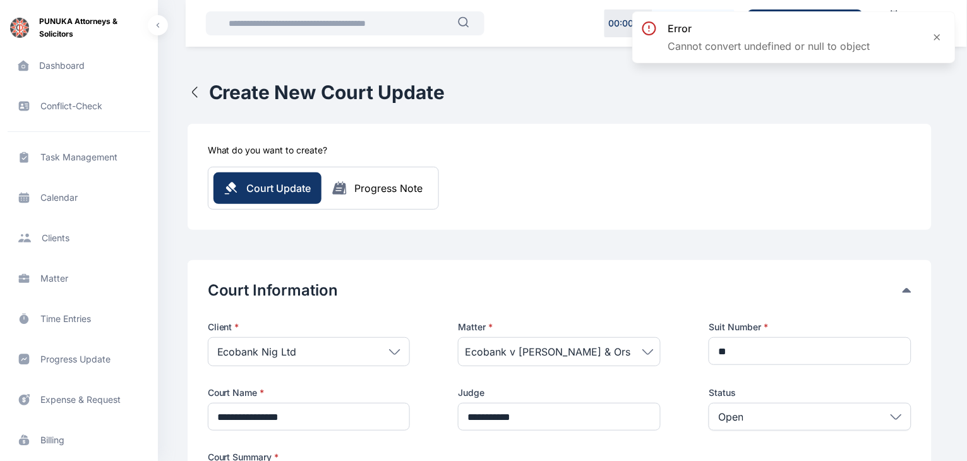
click at [364, 203] on div "Court Update Progress Note" at bounding box center [323, 188] width 220 height 32
click at [377, 188] on div "Progress Note" at bounding box center [389, 188] width 68 height 15
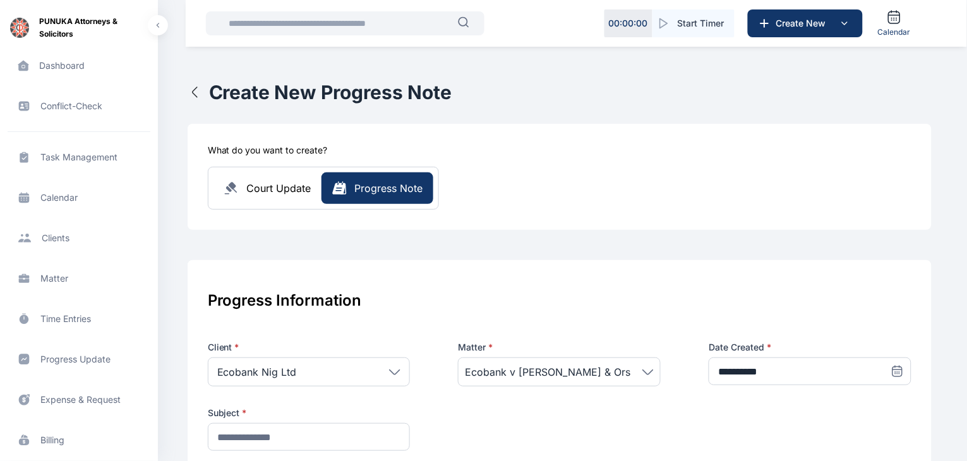
click at [295, 186] on span "Court Update" at bounding box center [279, 188] width 64 height 15
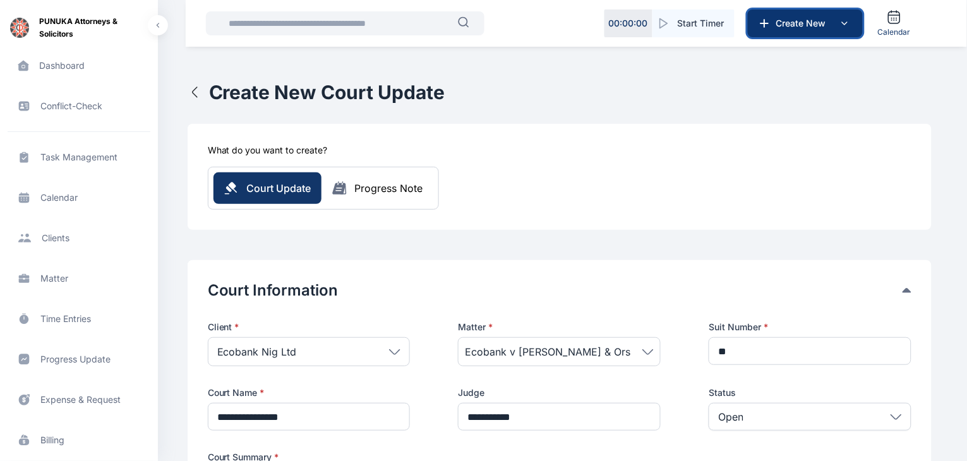
click at [795, 18] on span "Create New" at bounding box center [804, 23] width 66 height 13
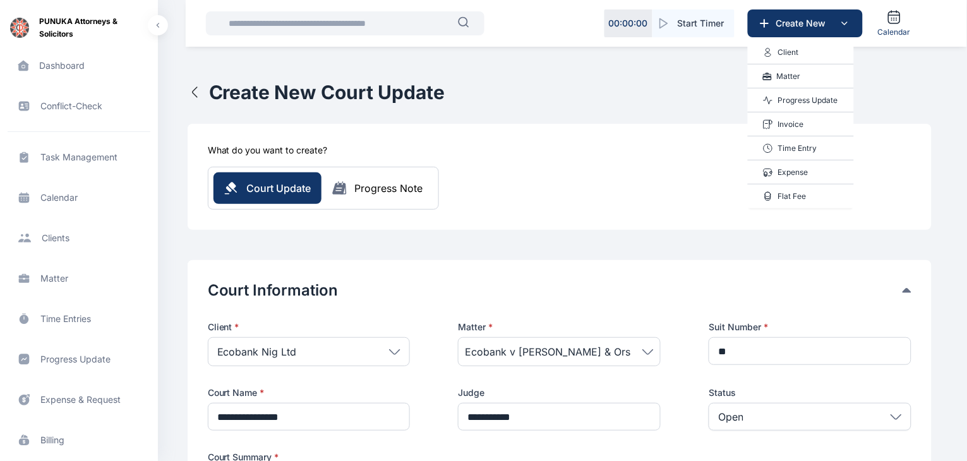
click at [801, 99] on p "Progress Update" at bounding box center [808, 100] width 60 height 13
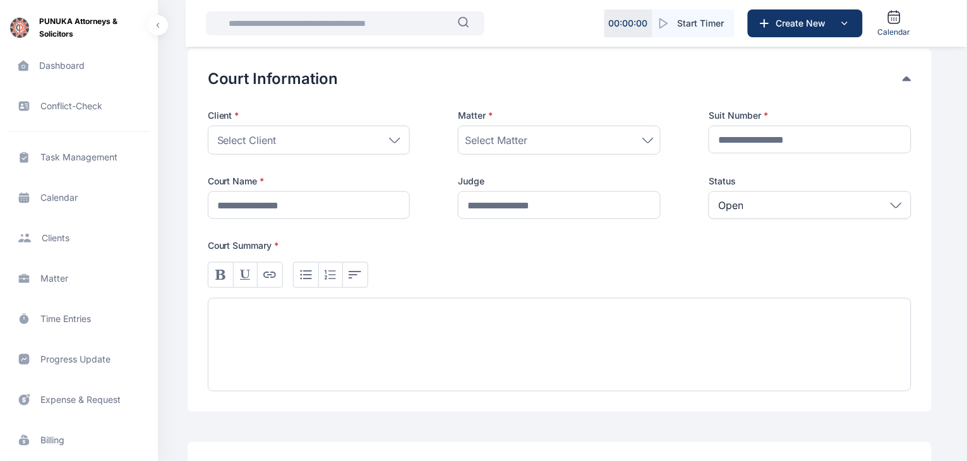
scroll to position [215, 0]
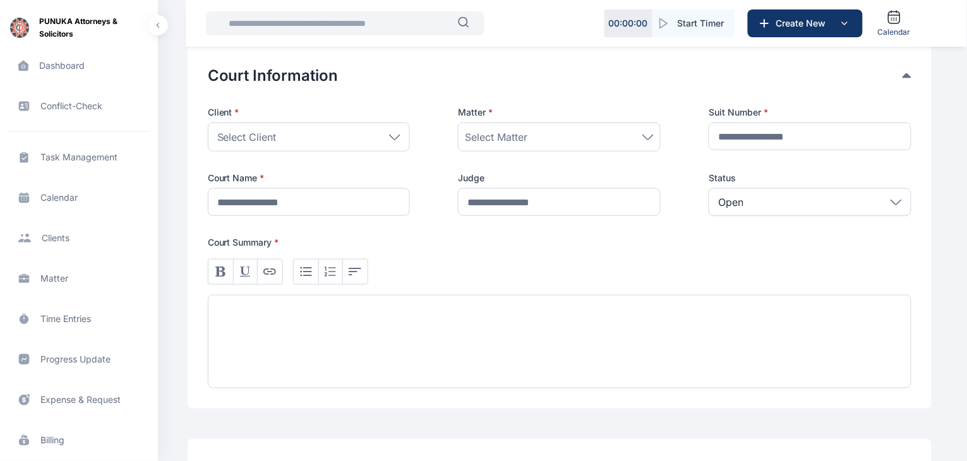
click at [408, 318] on div at bounding box center [560, 341] width 704 height 93
paste div
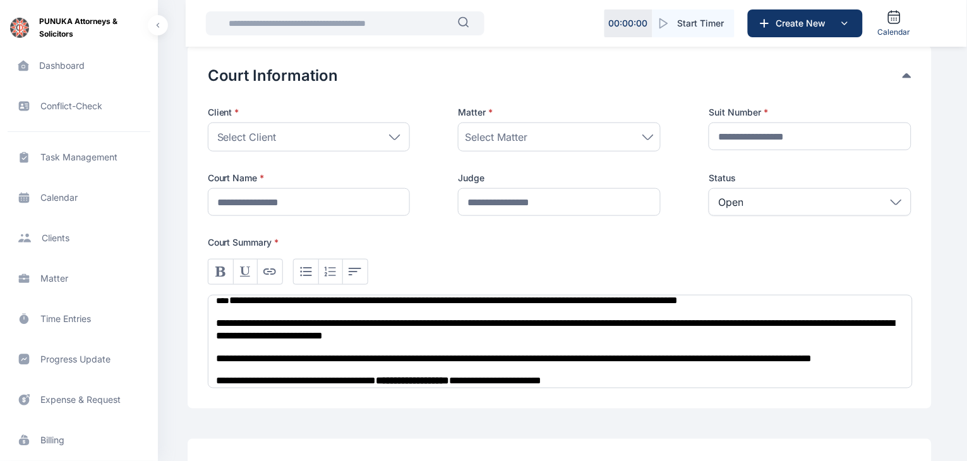
click at [280, 135] on div "Select Client" at bounding box center [309, 137] width 203 height 29
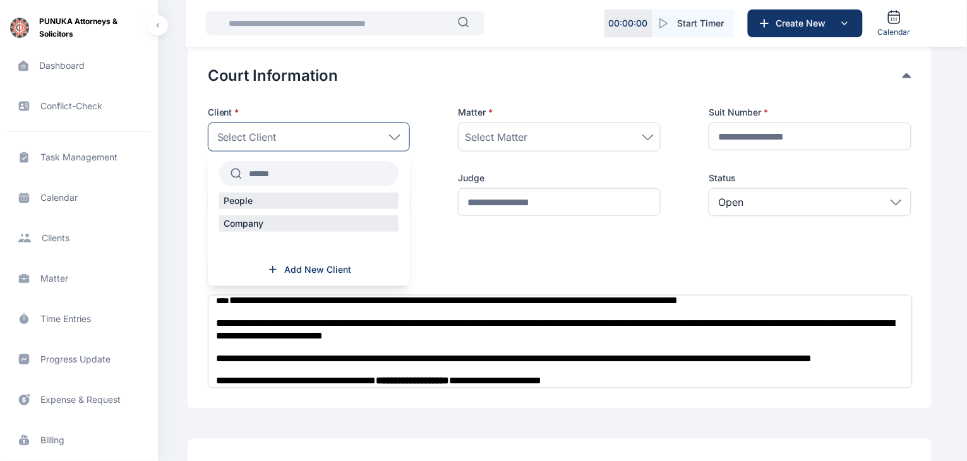
click at [287, 173] on input "text" at bounding box center [320, 173] width 157 height 23
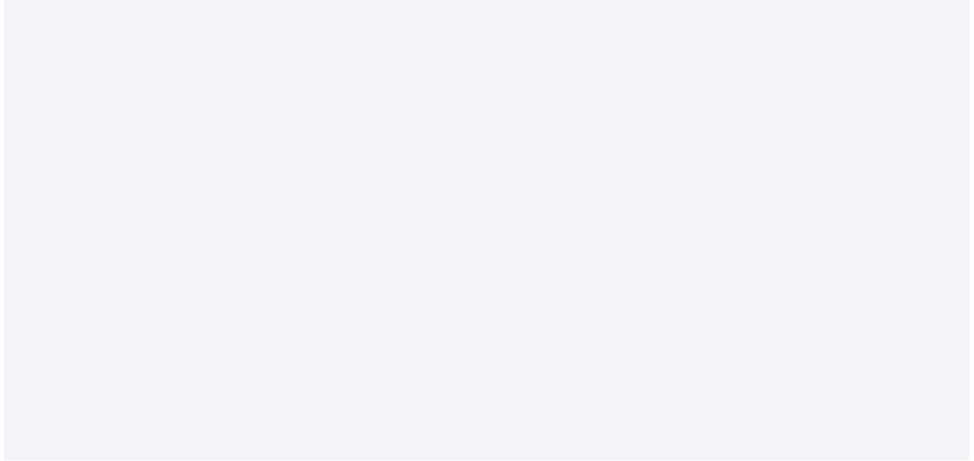
scroll to position [0, 0]
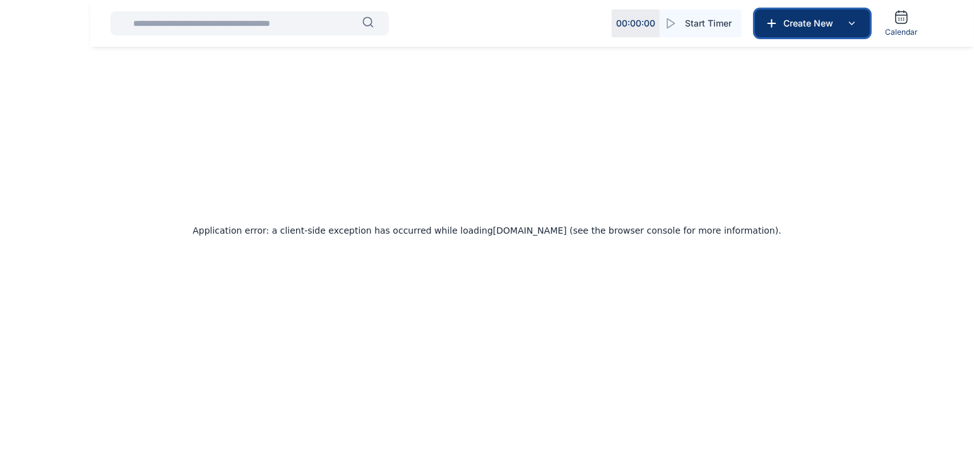
click at [805, 22] on span "Create New" at bounding box center [812, 23] width 66 height 13
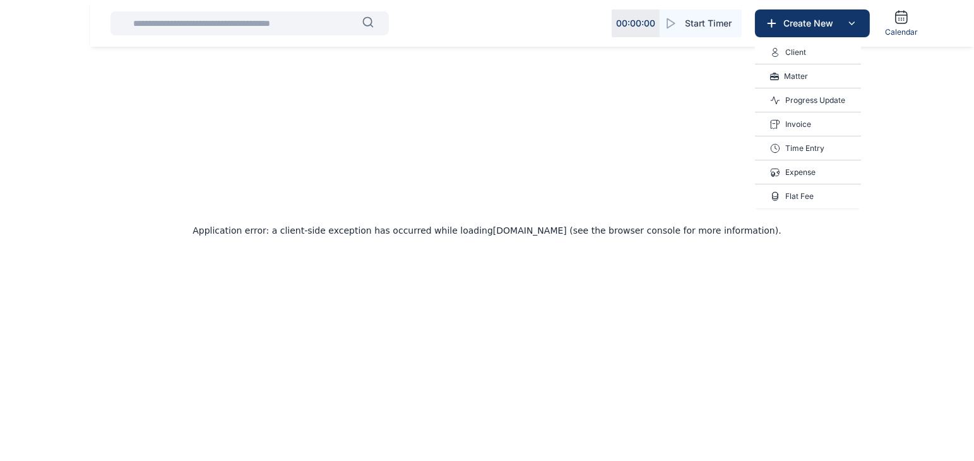
click at [810, 104] on p "Progress Update" at bounding box center [816, 100] width 60 height 13
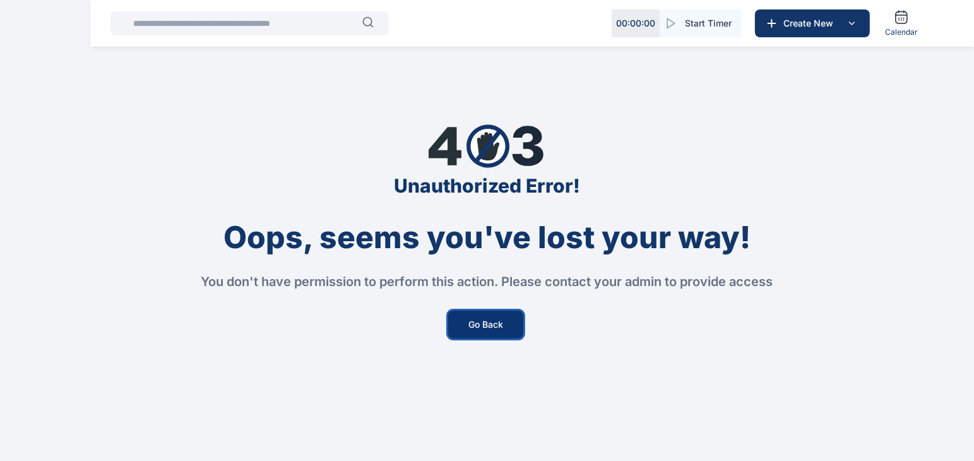
click at [488, 322] on button "Go Back" at bounding box center [485, 325] width 75 height 28
